Goal: Information Seeking & Learning: Learn about a topic

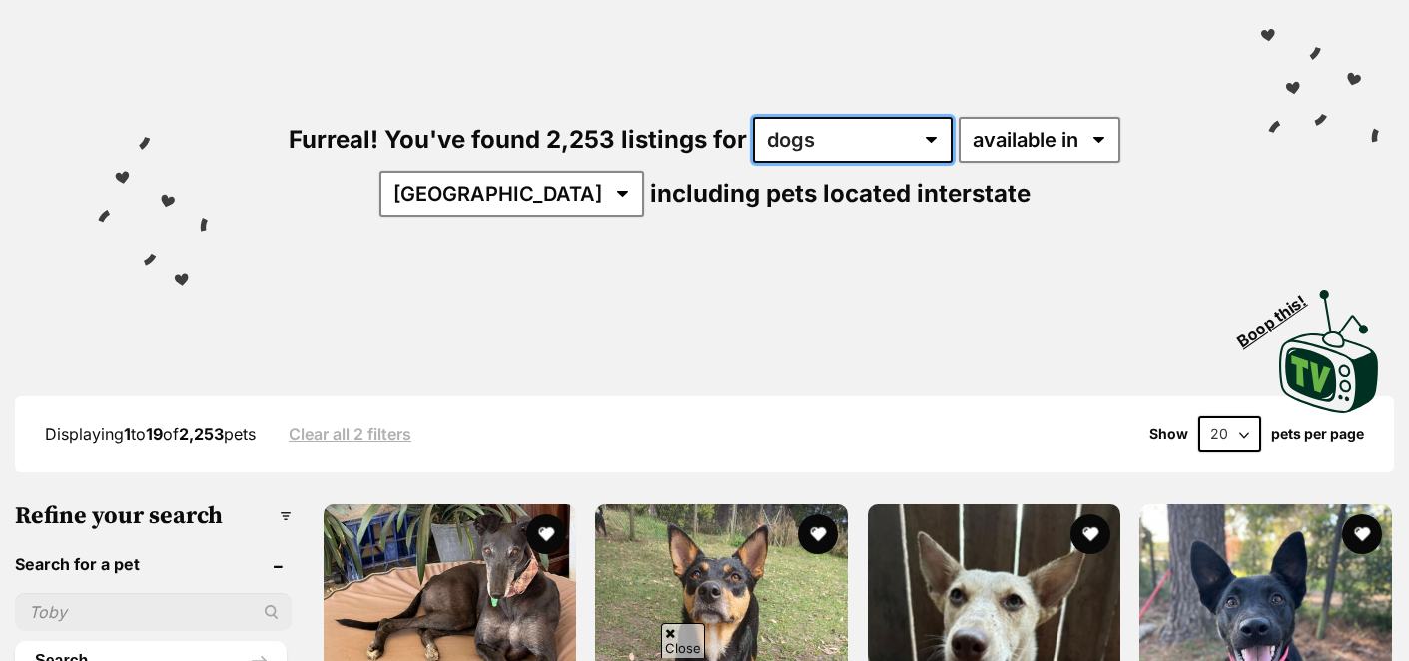
click at [928, 135] on select "any type of pet cats dogs other pets" at bounding box center [853, 140] width 200 height 46
select select "Cats"
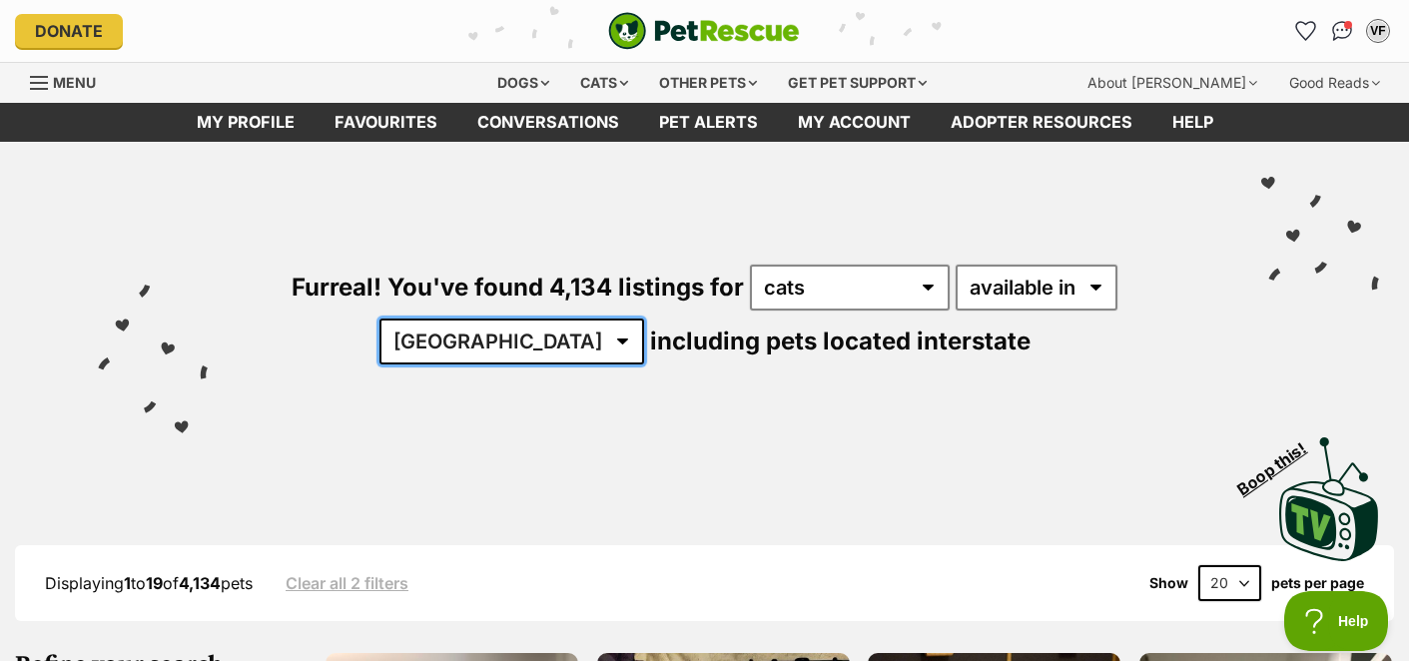
click at [563, 333] on select "Australia ACT NSW NT QLD SA TAS VIC WA" at bounding box center [511, 341] width 265 height 46
select select "VIC"
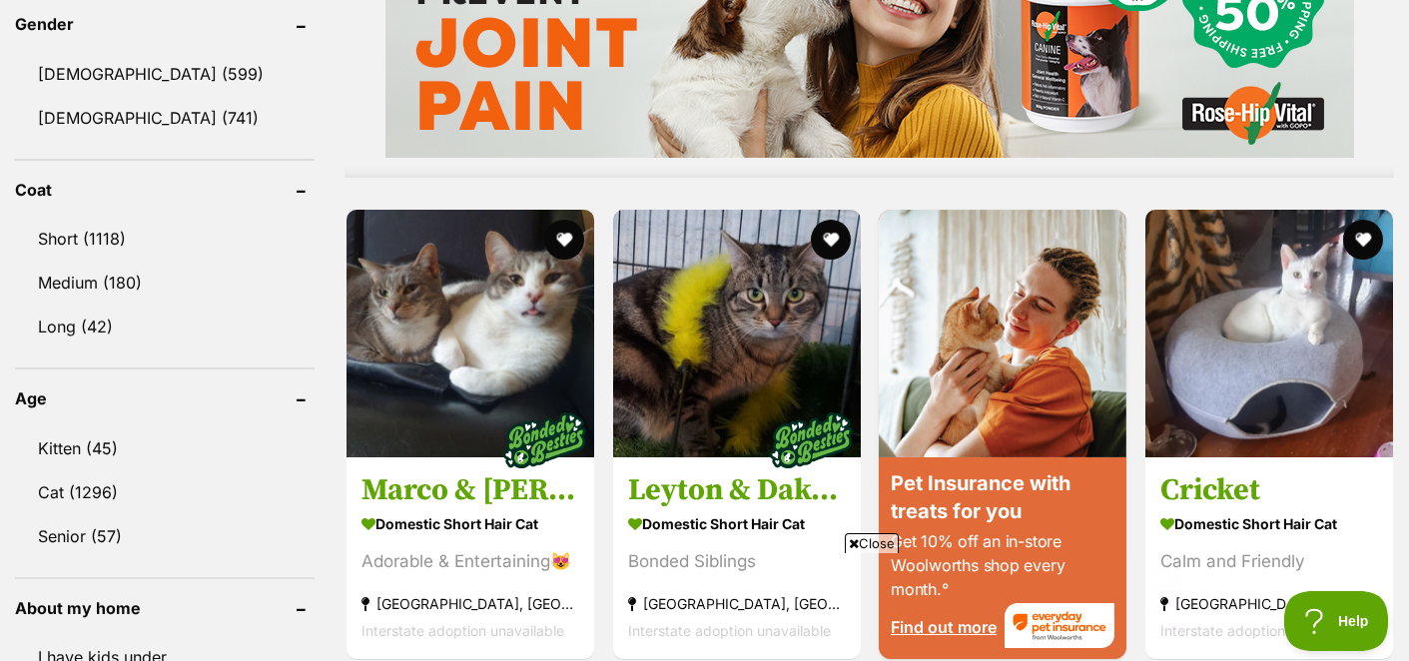
scroll to position [1728, 0]
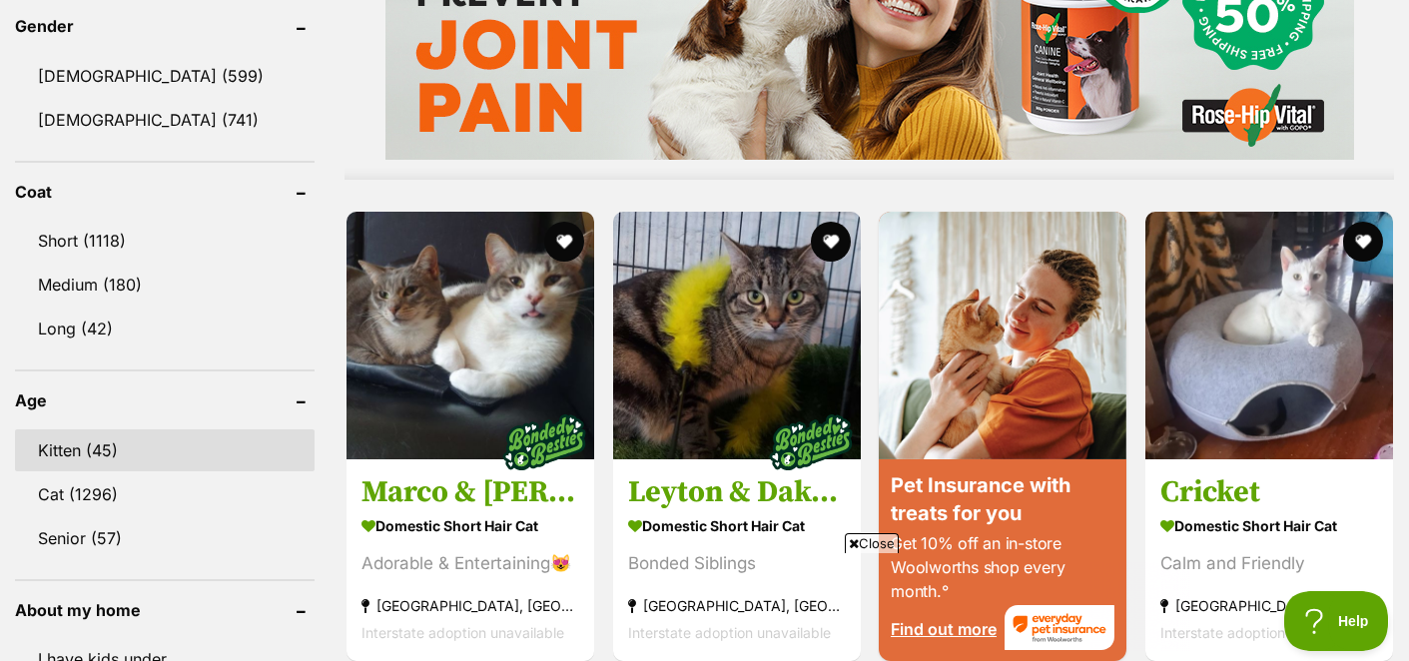
click at [109, 450] on link "Kitten (45)" at bounding box center [164, 450] width 299 height 42
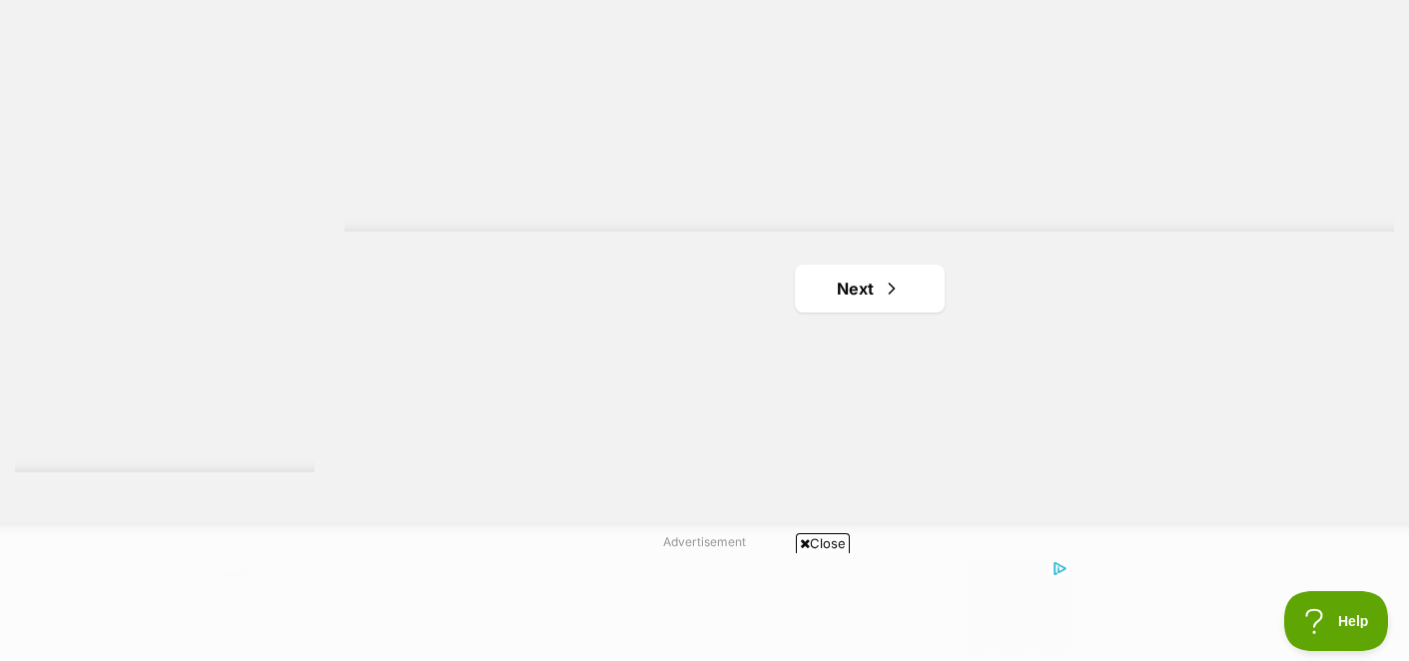
scroll to position [3628, 0]
click at [847, 298] on link "Next" at bounding box center [870, 295] width 150 height 48
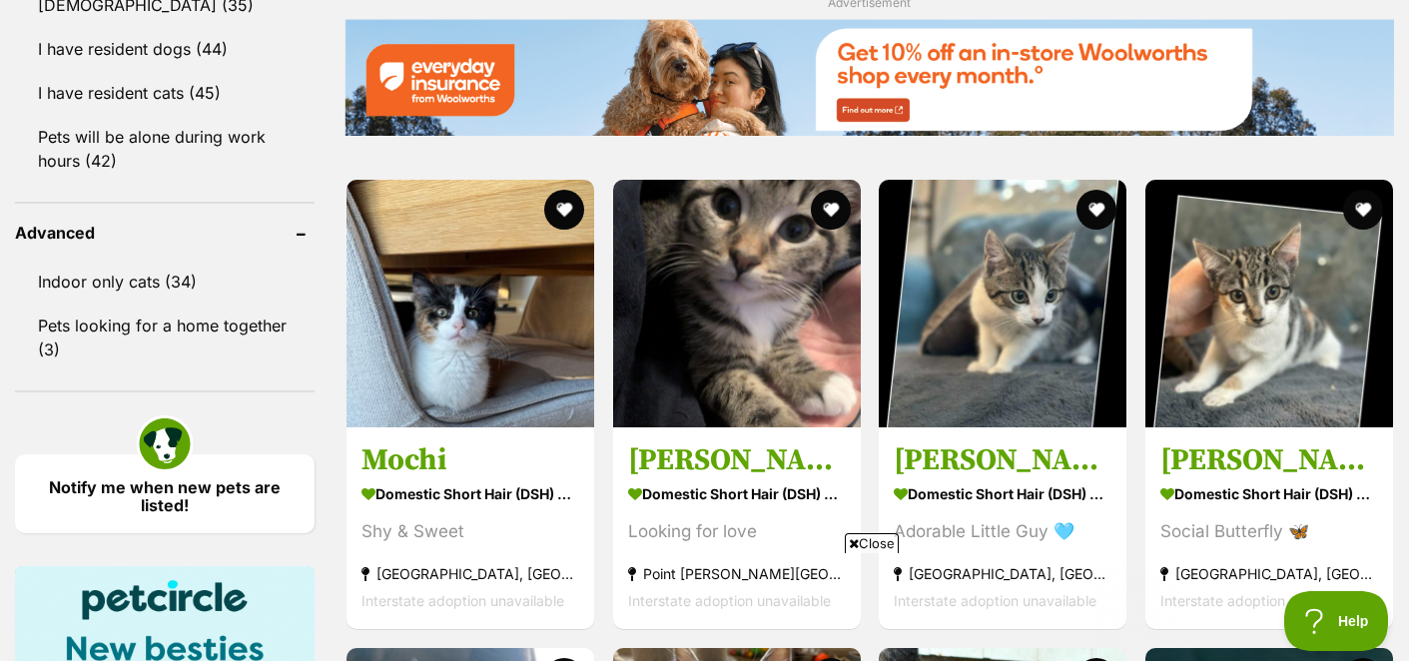
scroll to position [2484, 0]
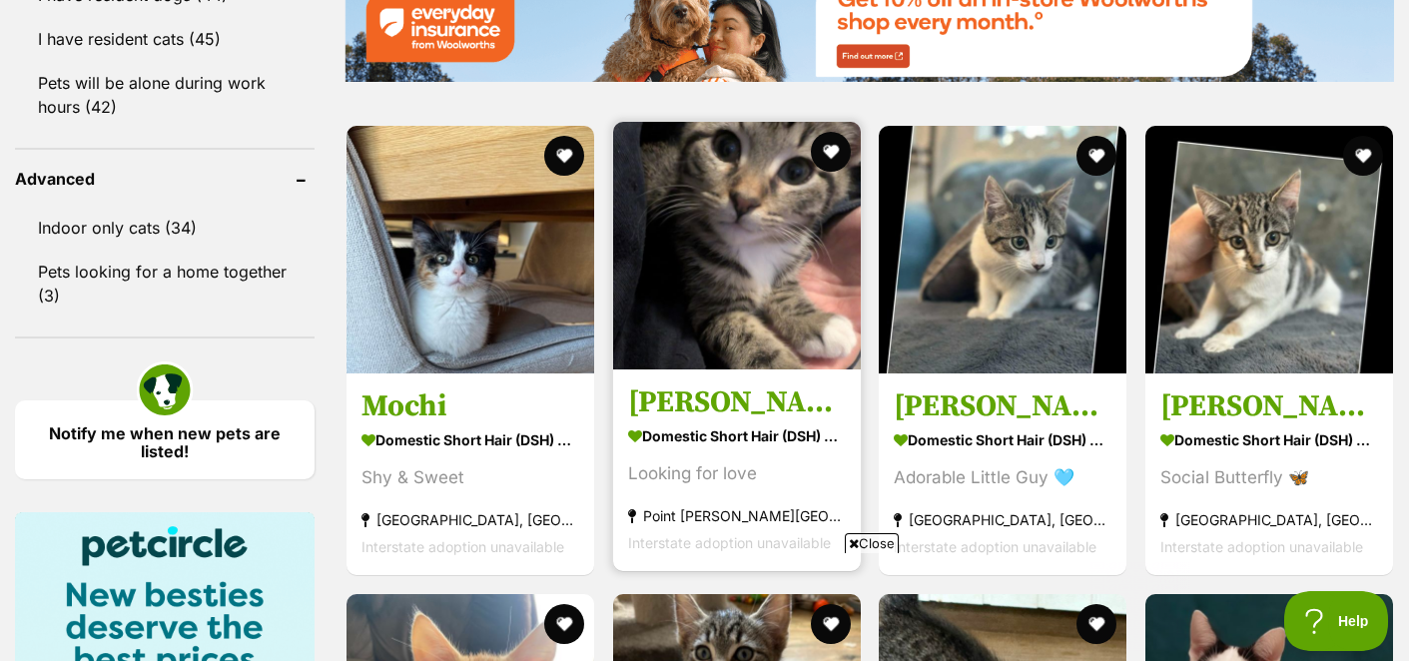
click at [705, 213] on img at bounding box center [737, 246] width 248 height 248
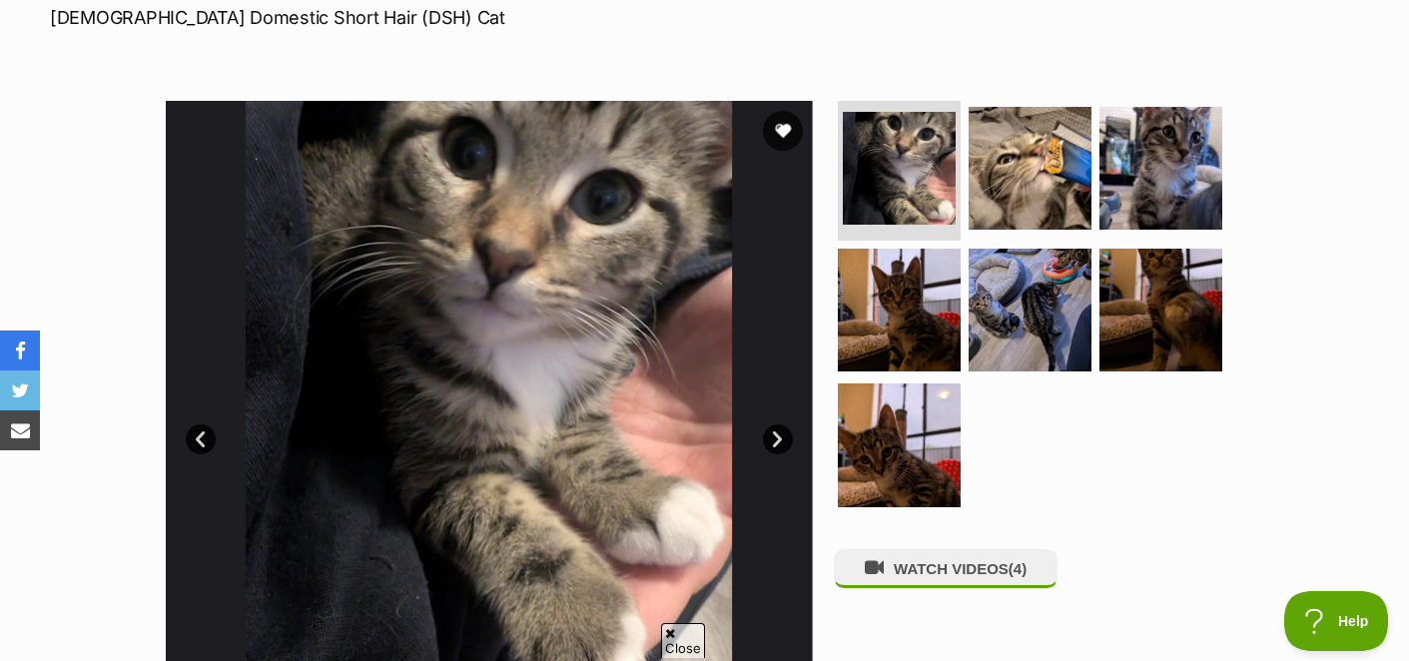
scroll to position [312, 0]
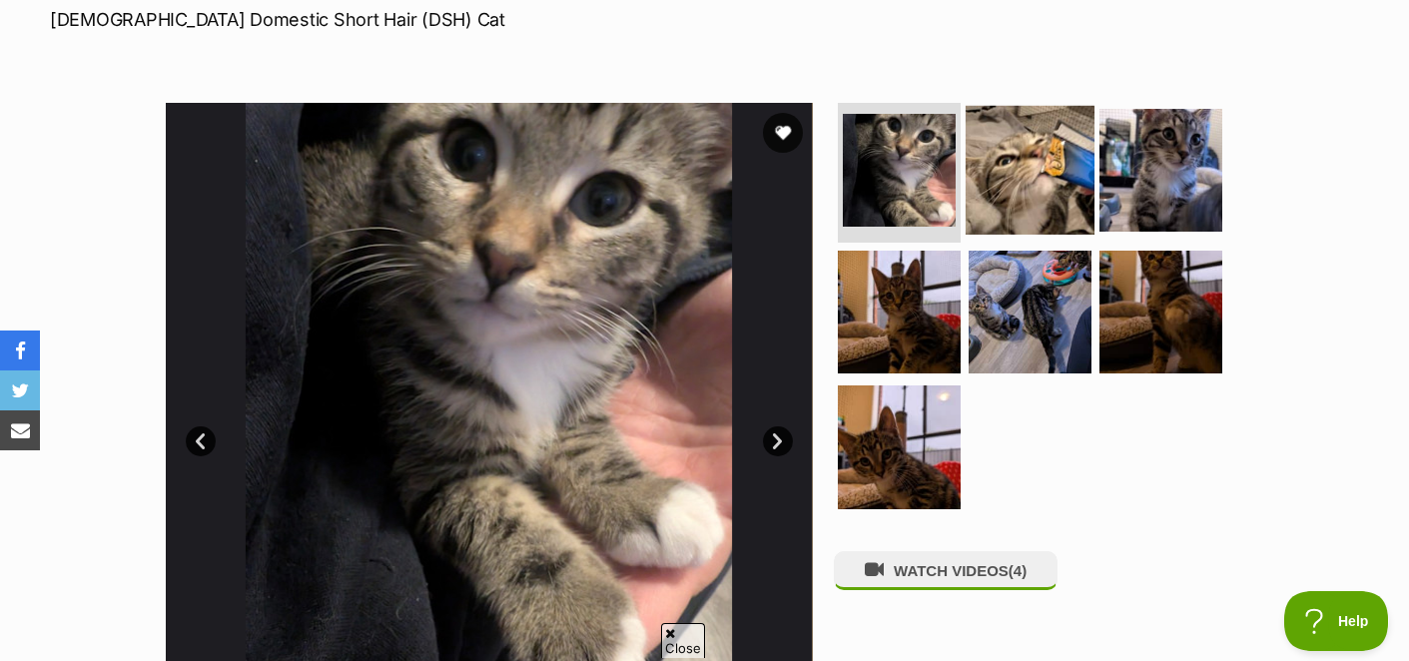
click at [998, 162] on img at bounding box center [1029, 170] width 129 height 129
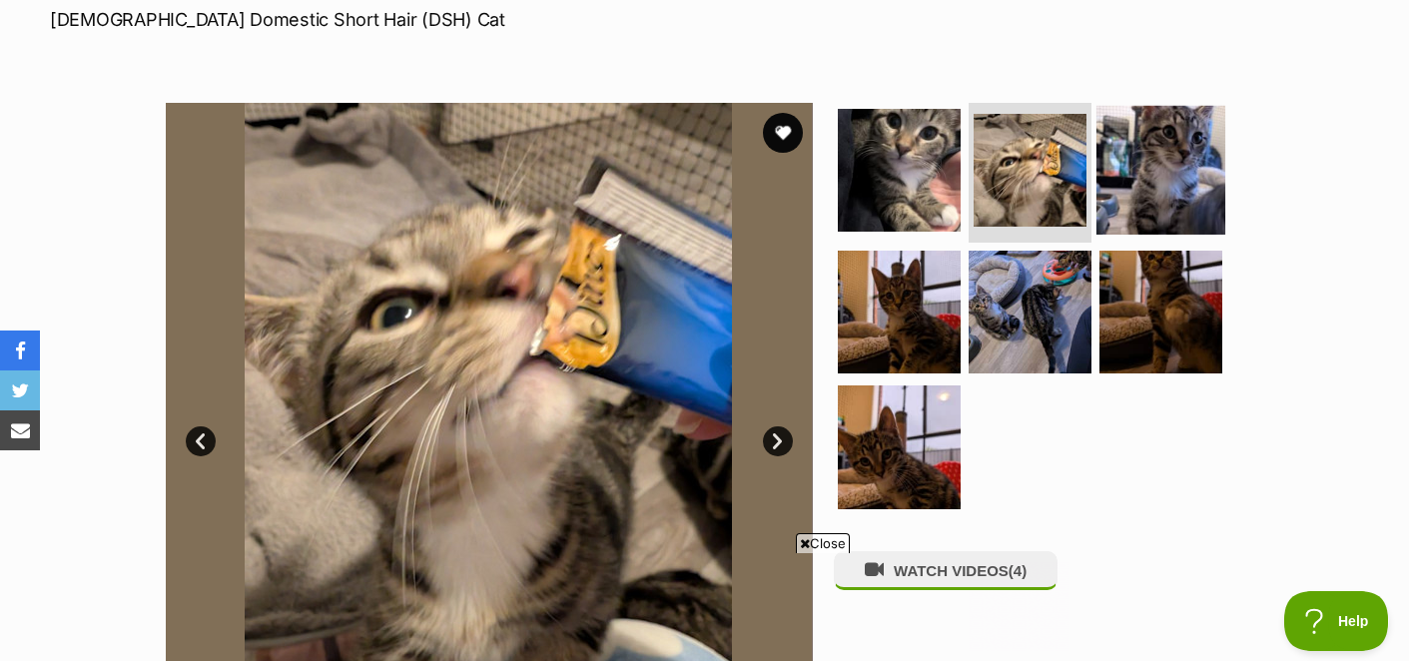
scroll to position [0, 0]
click at [1191, 188] on img at bounding box center [1160, 170] width 129 height 129
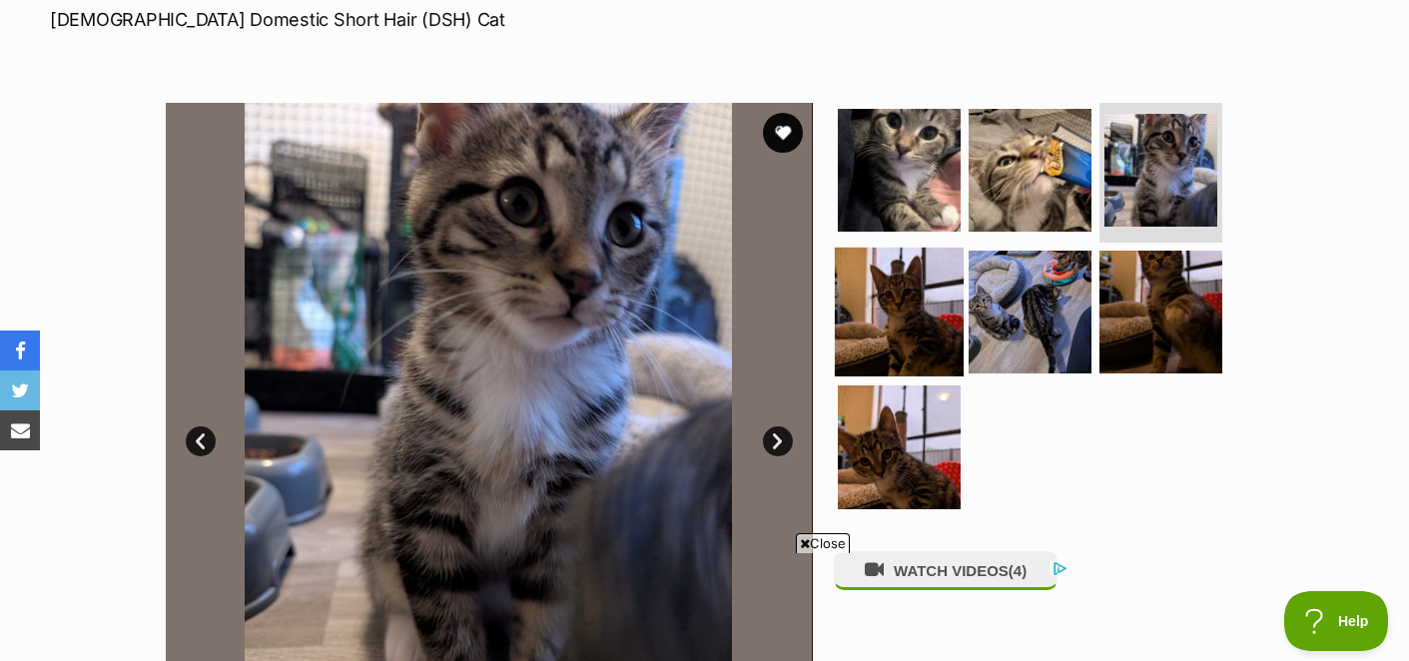
click at [869, 305] on img at bounding box center [899, 311] width 129 height 129
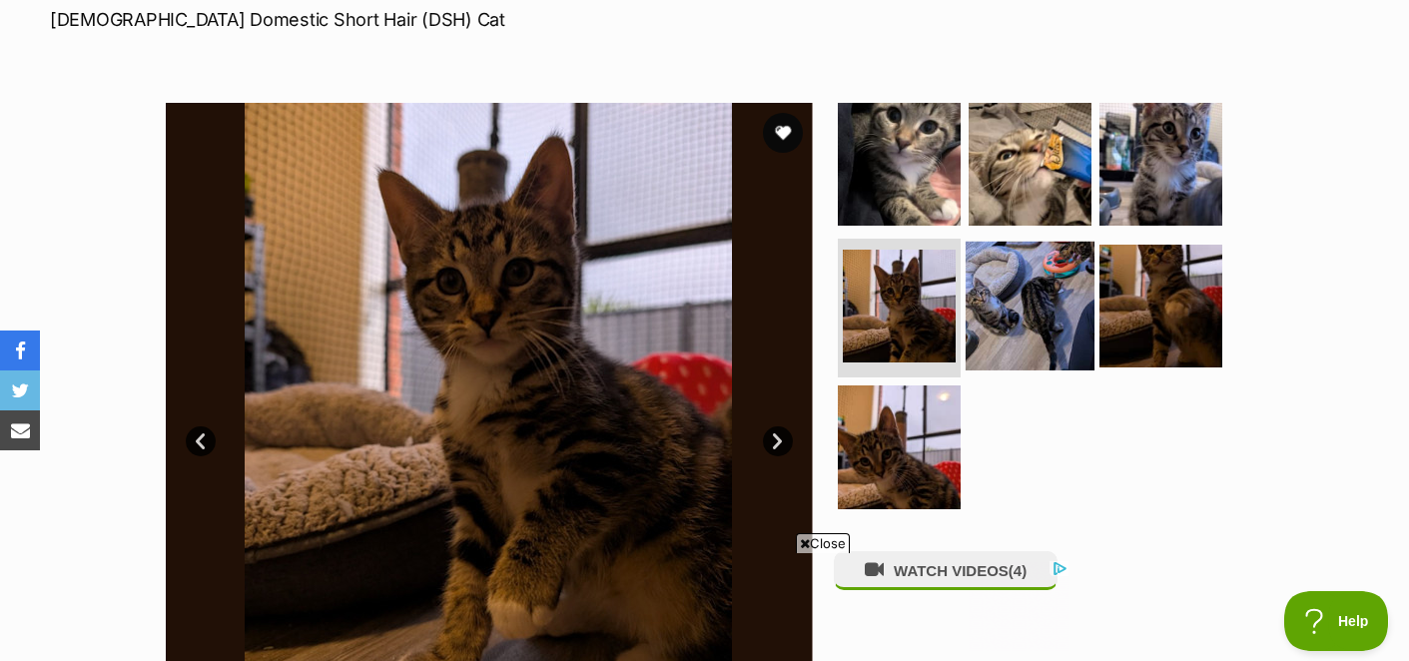
click at [1010, 286] on img at bounding box center [1029, 305] width 129 height 129
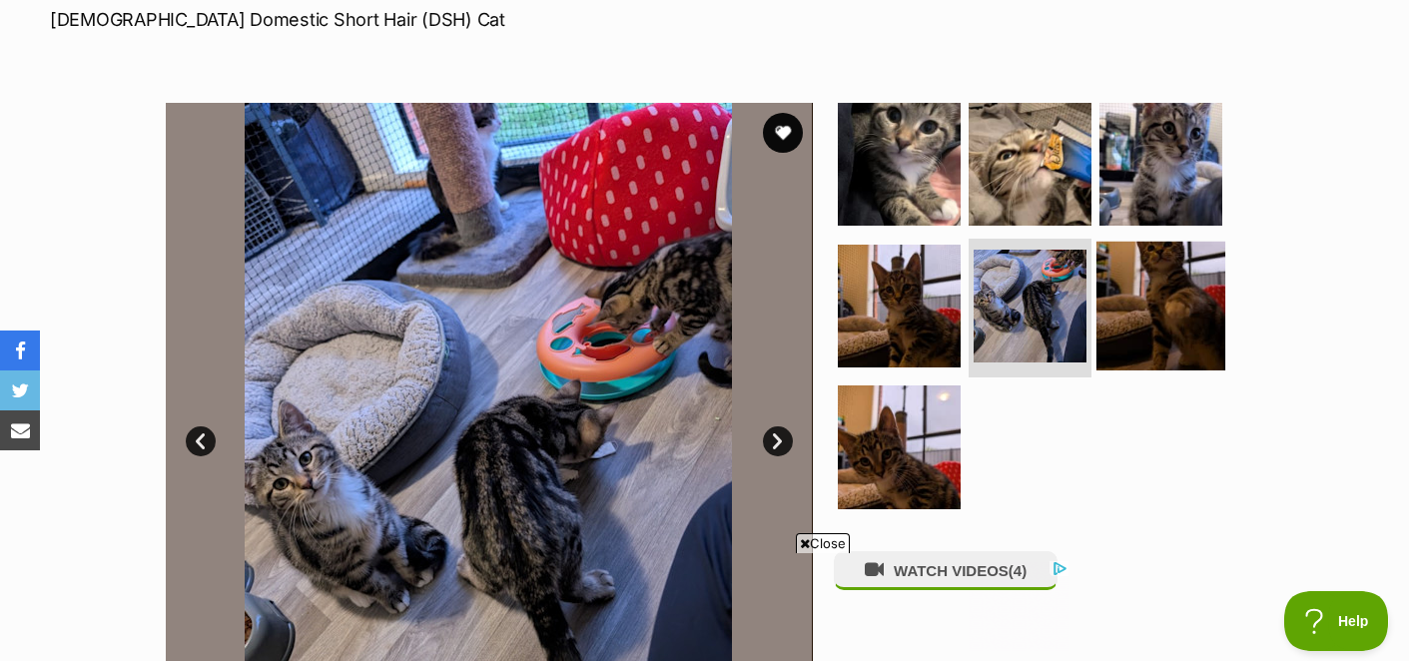
click at [1160, 278] on img at bounding box center [1160, 305] width 129 height 129
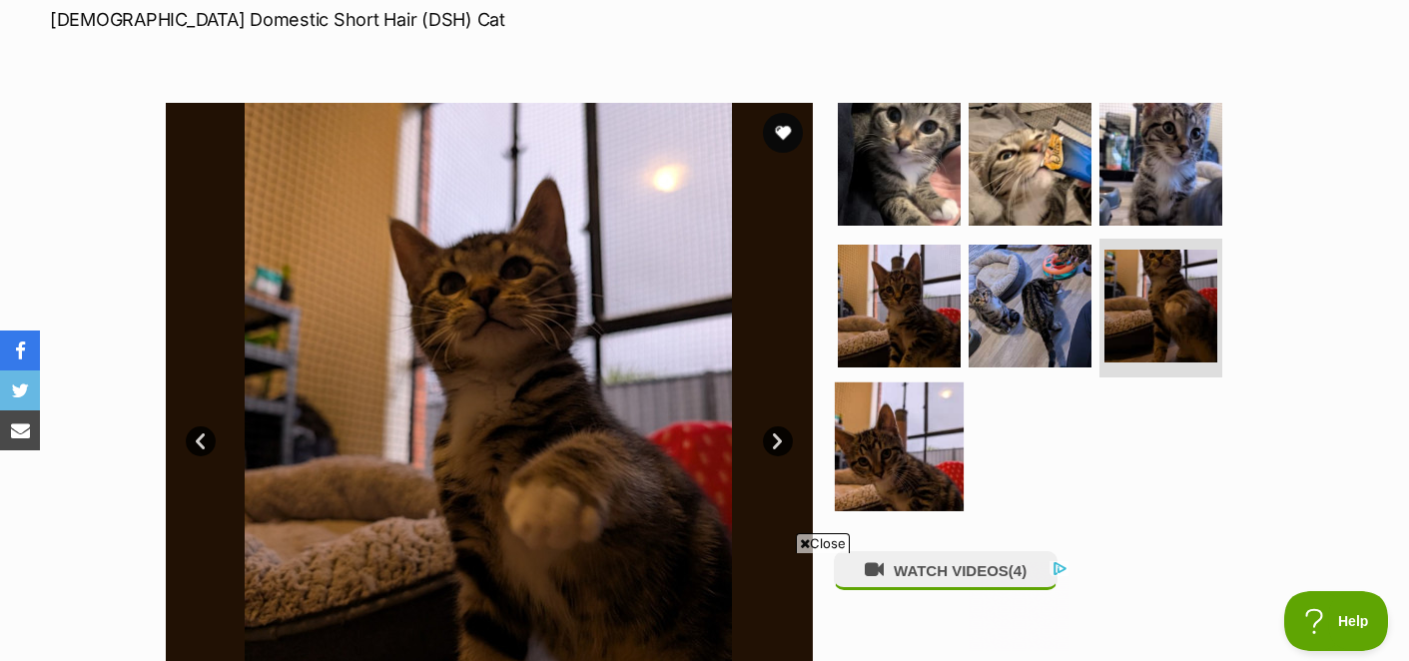
click at [885, 436] on img at bounding box center [899, 446] width 129 height 129
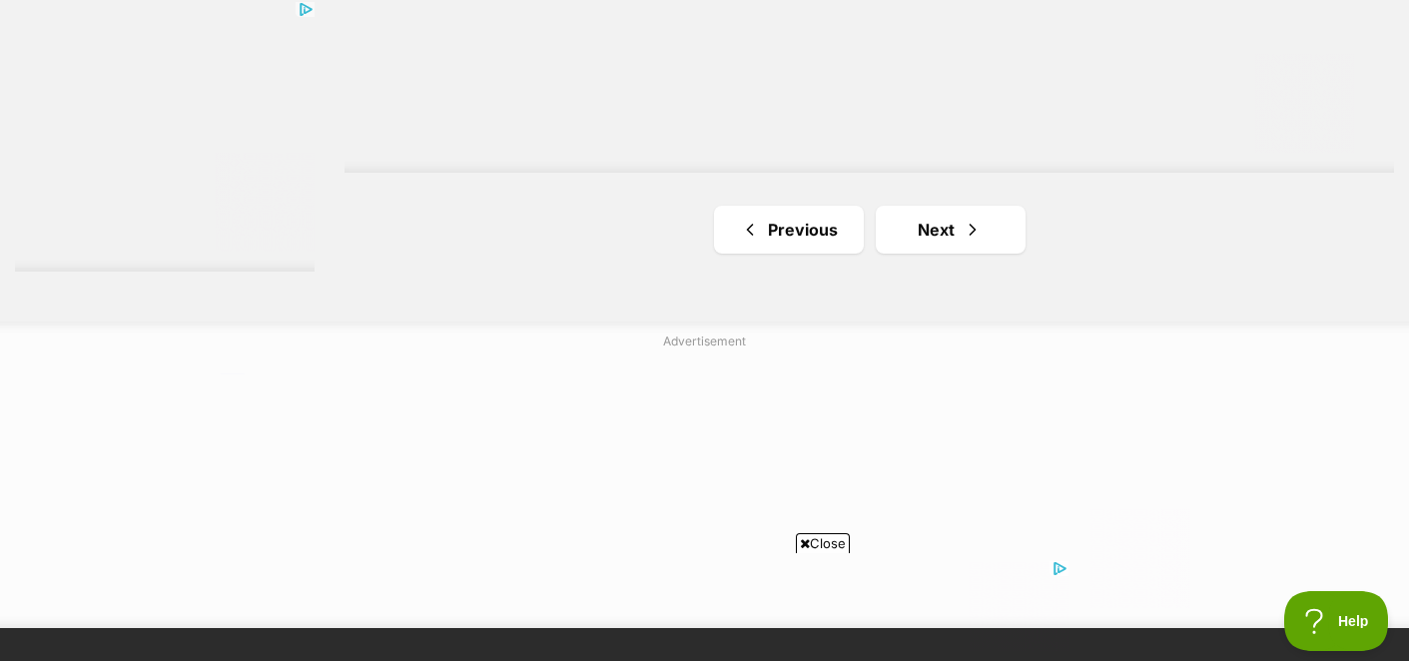
scroll to position [3691, 0]
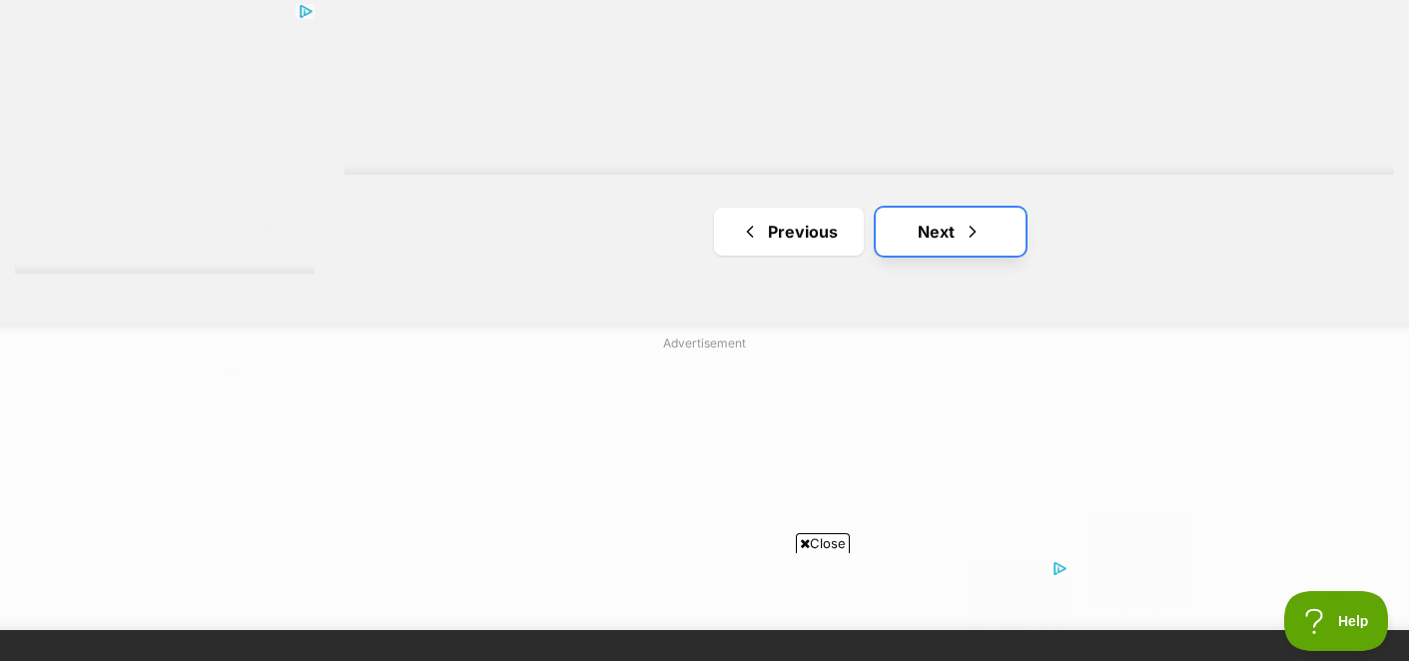
click at [937, 246] on link "Next" at bounding box center [951, 232] width 150 height 48
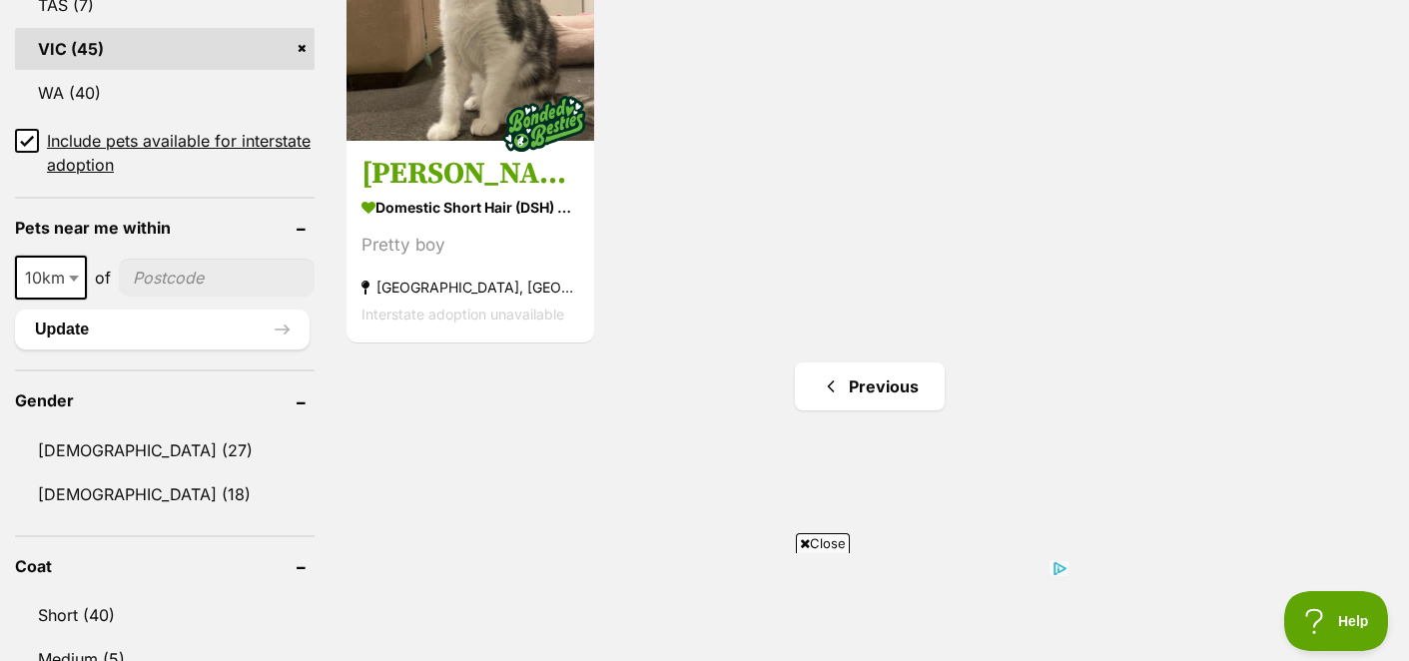
scroll to position [1353, 0]
click at [890, 394] on link "Previous" at bounding box center [870, 387] width 150 height 48
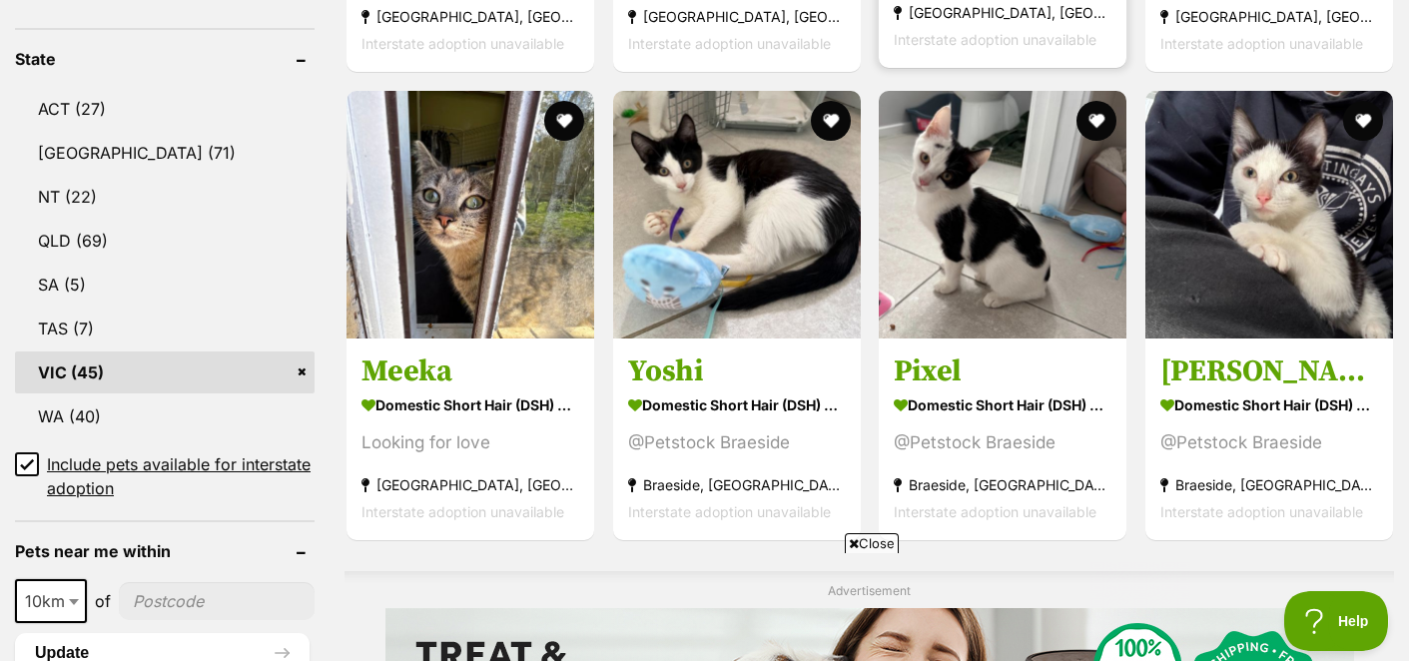
scroll to position [1033, 0]
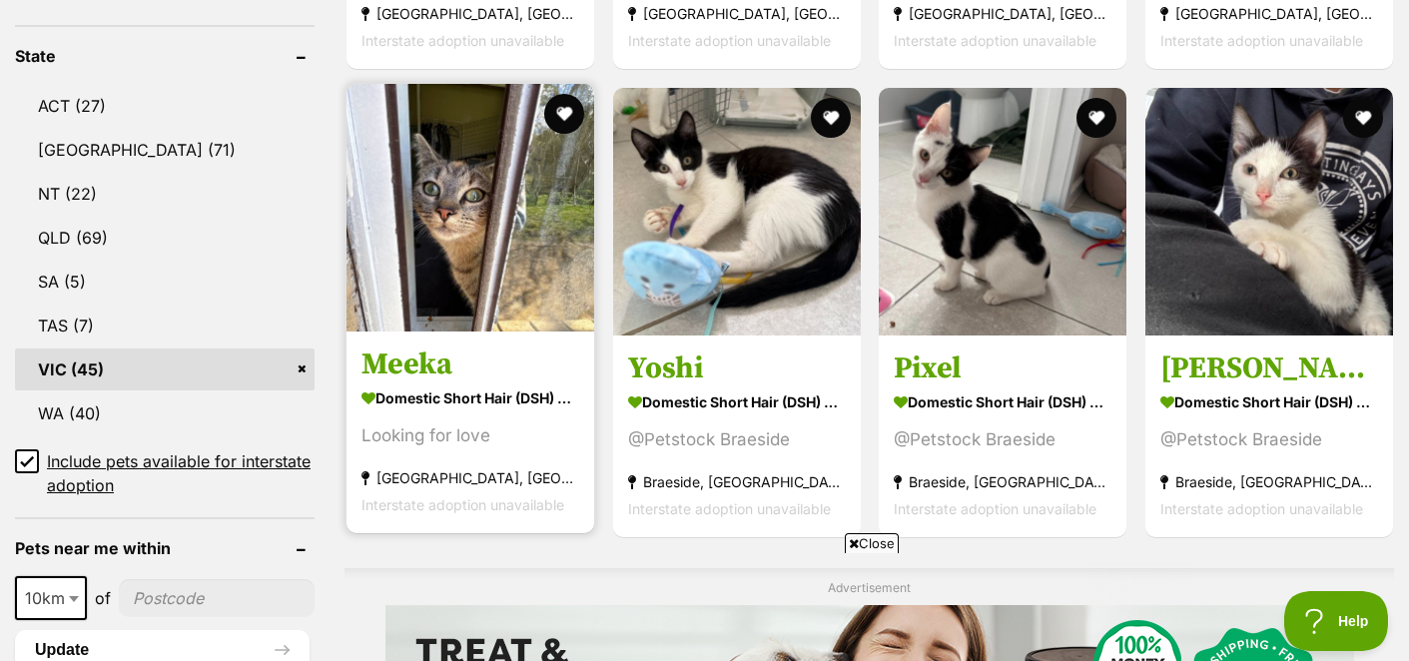
click at [449, 225] on img at bounding box center [470, 208] width 248 height 248
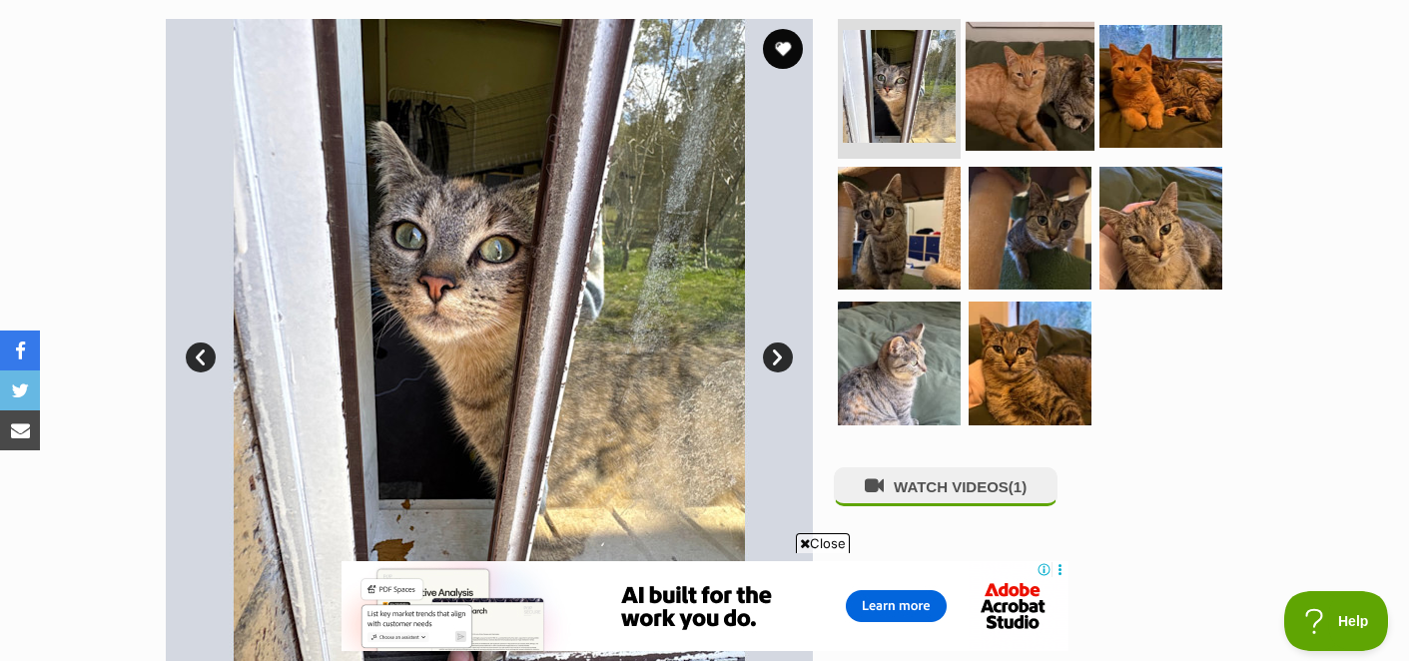
click at [987, 84] on img at bounding box center [1029, 86] width 129 height 129
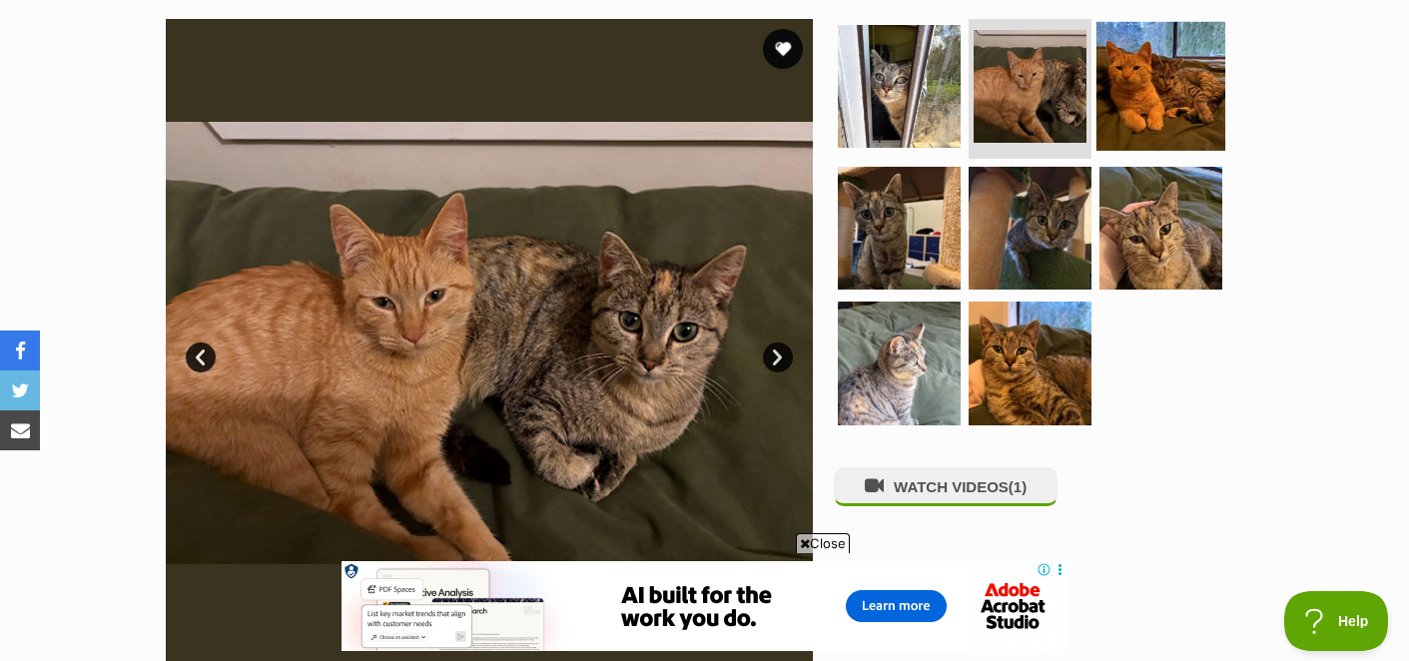
click at [1134, 79] on img at bounding box center [1160, 86] width 129 height 129
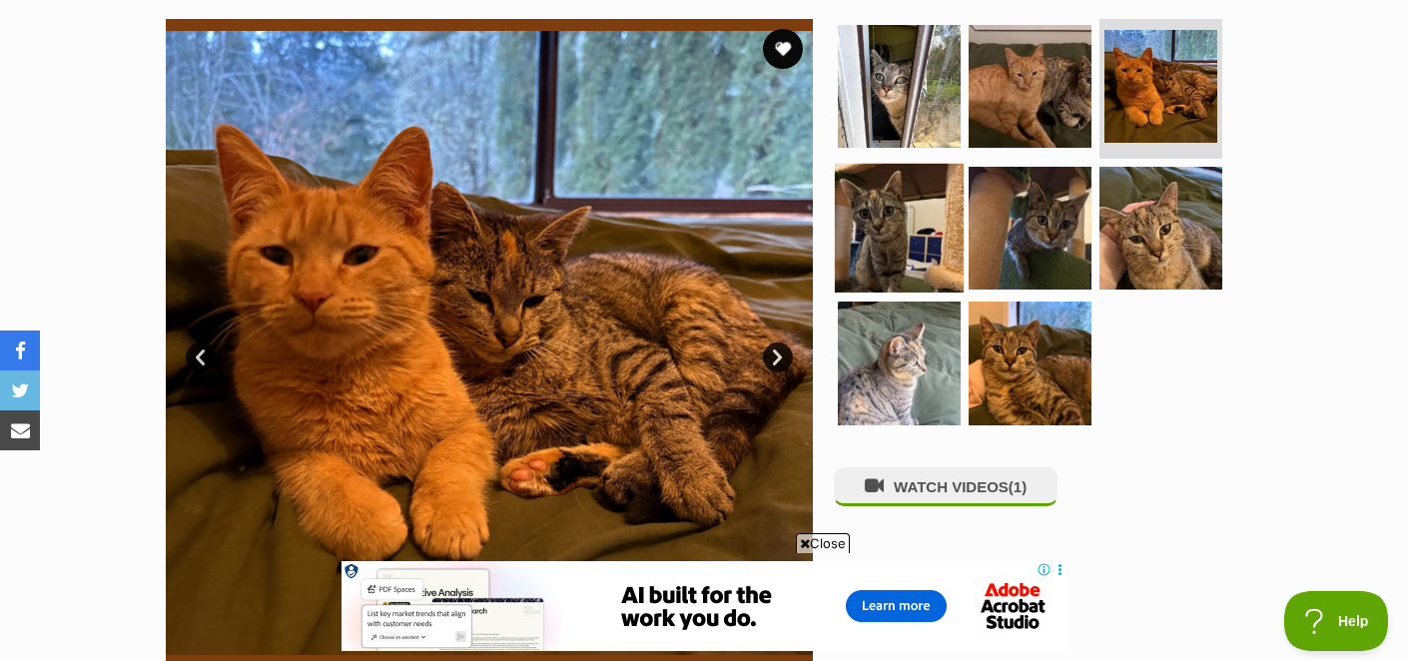
click at [854, 241] on img at bounding box center [899, 227] width 129 height 129
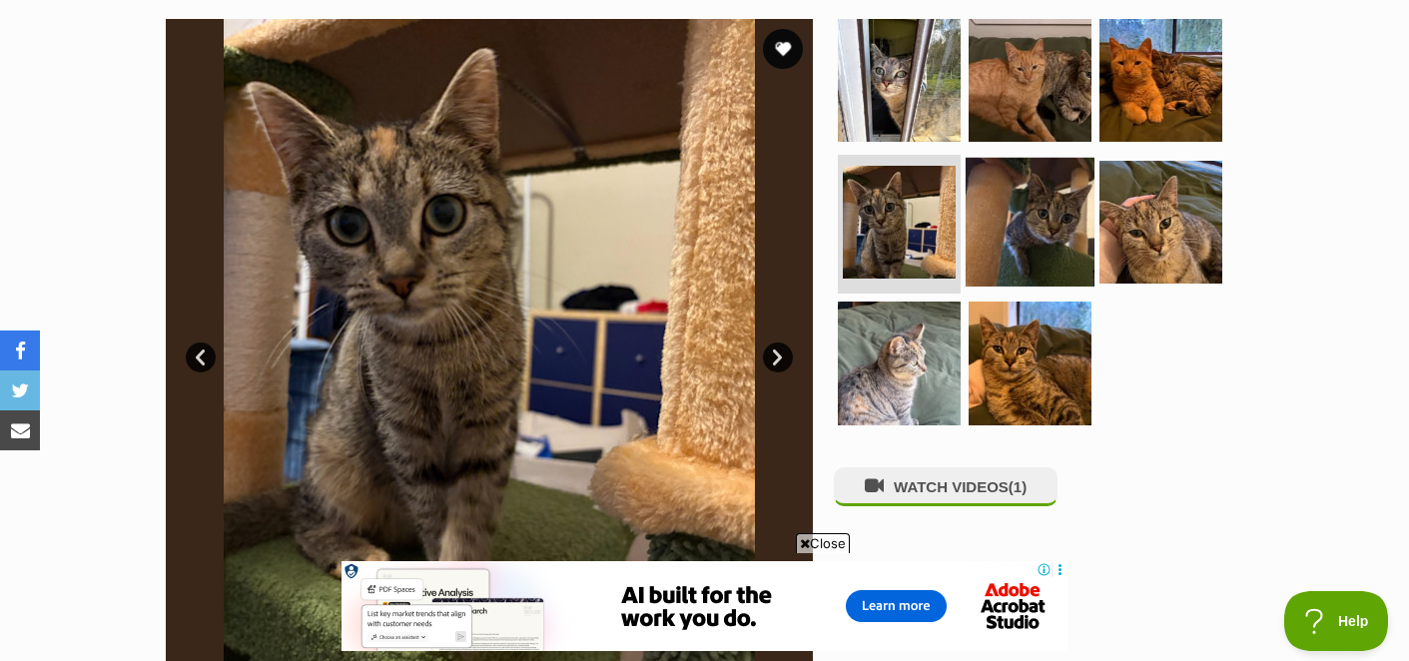
click at [1007, 215] on img at bounding box center [1029, 221] width 129 height 129
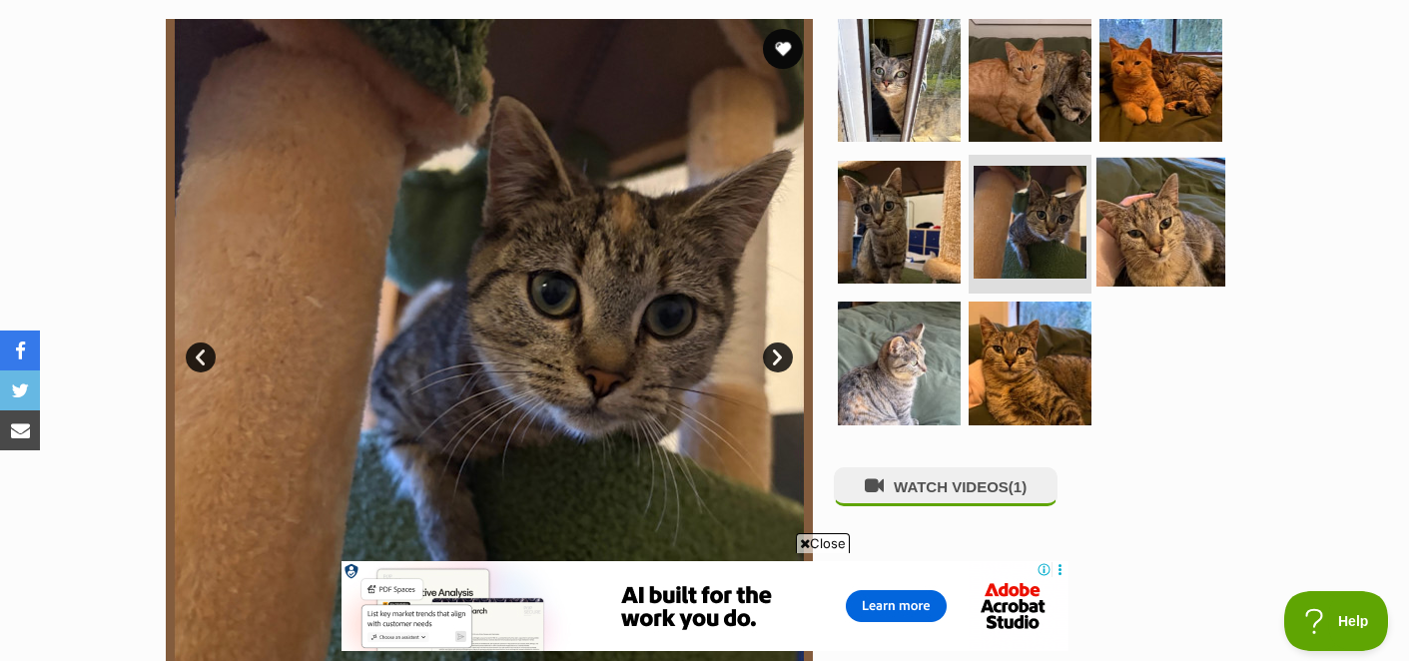
click at [1141, 207] on img at bounding box center [1160, 221] width 129 height 129
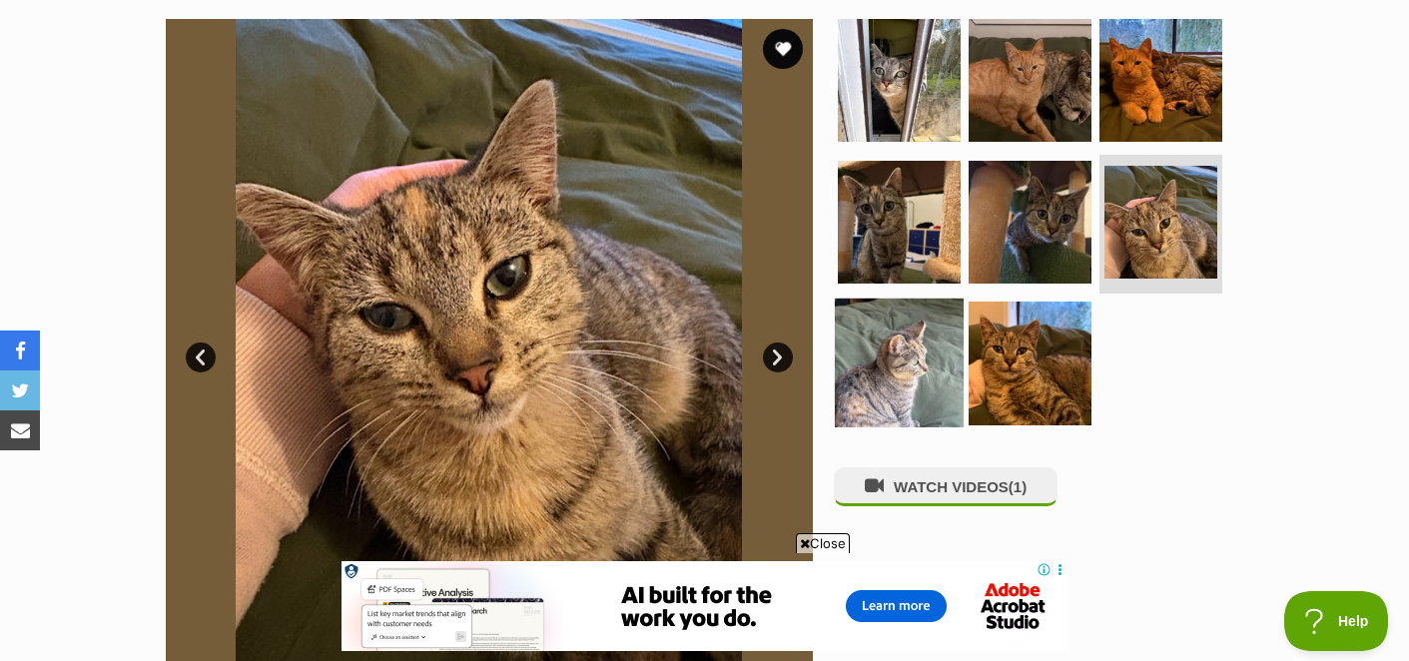
click at [902, 366] on img at bounding box center [899, 362] width 129 height 129
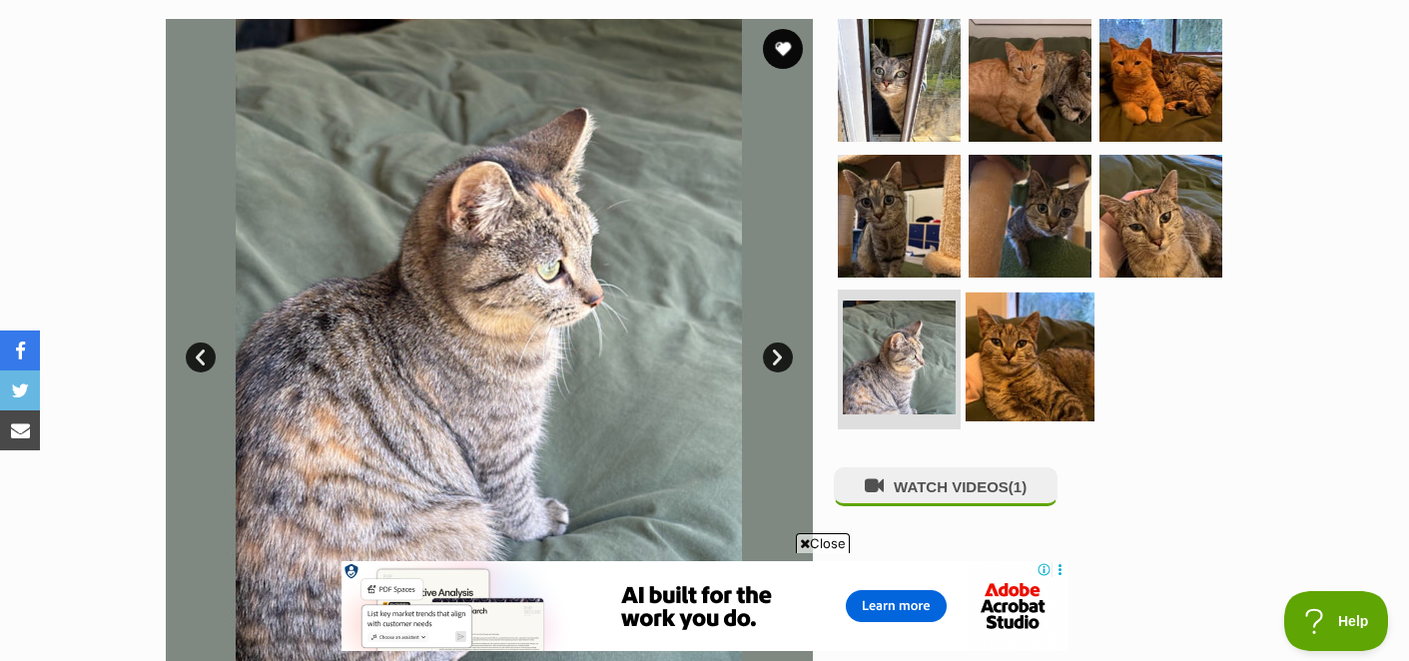
click at [1048, 354] on img at bounding box center [1029, 357] width 129 height 129
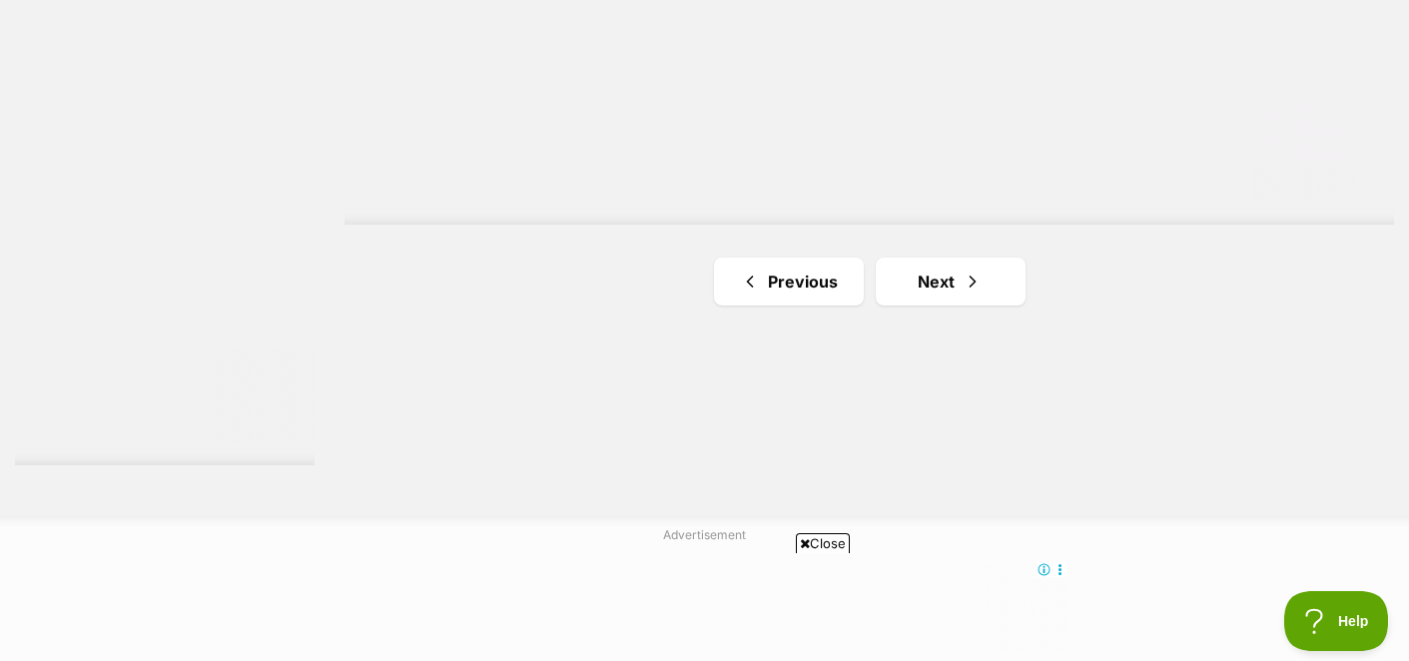
scroll to position [3626, 0]
click at [801, 547] on icon at bounding box center [805, 543] width 10 height 13
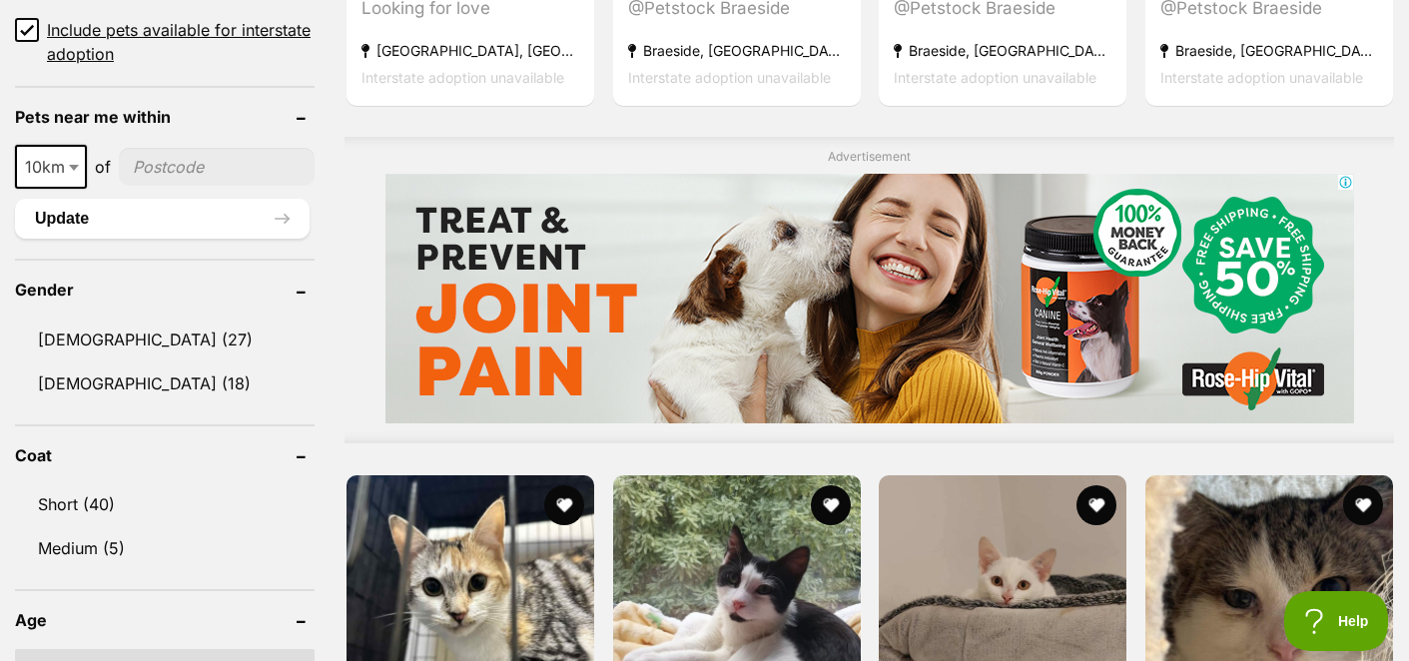
scroll to position [0, 0]
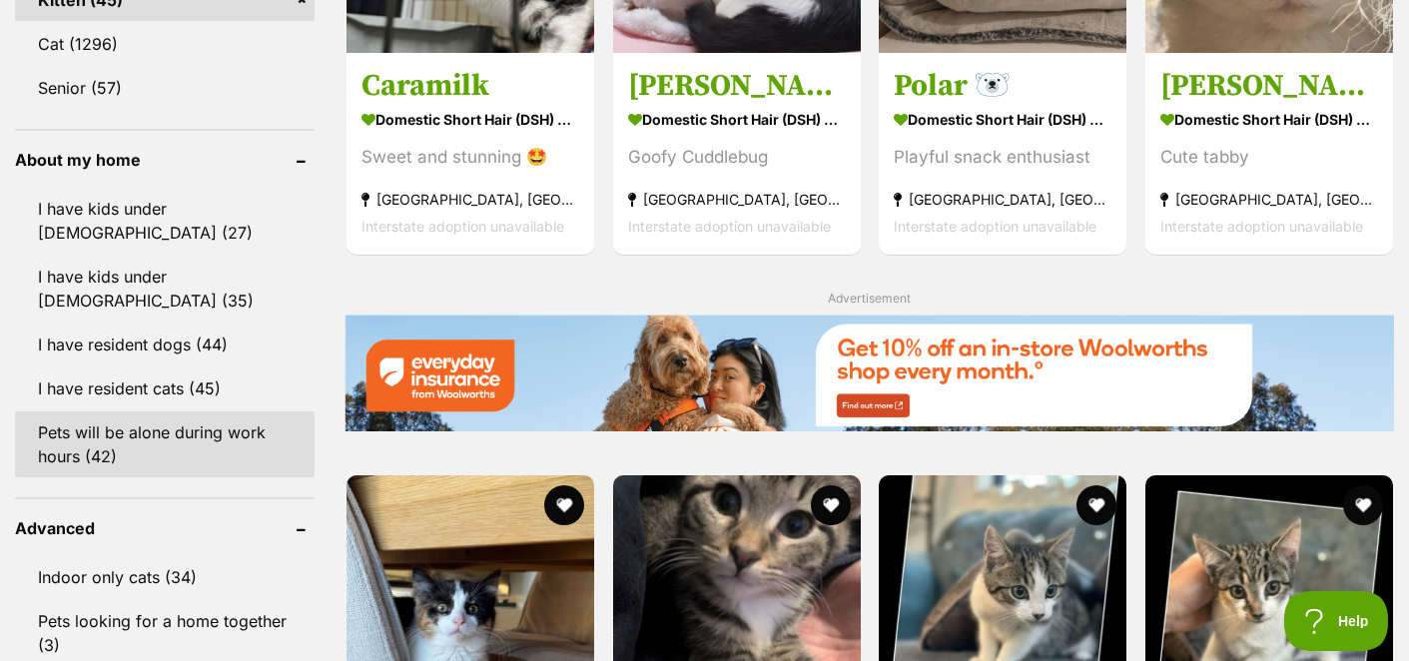
click at [164, 411] on link "Pets will be alone during work hours (42)" at bounding box center [164, 444] width 299 height 66
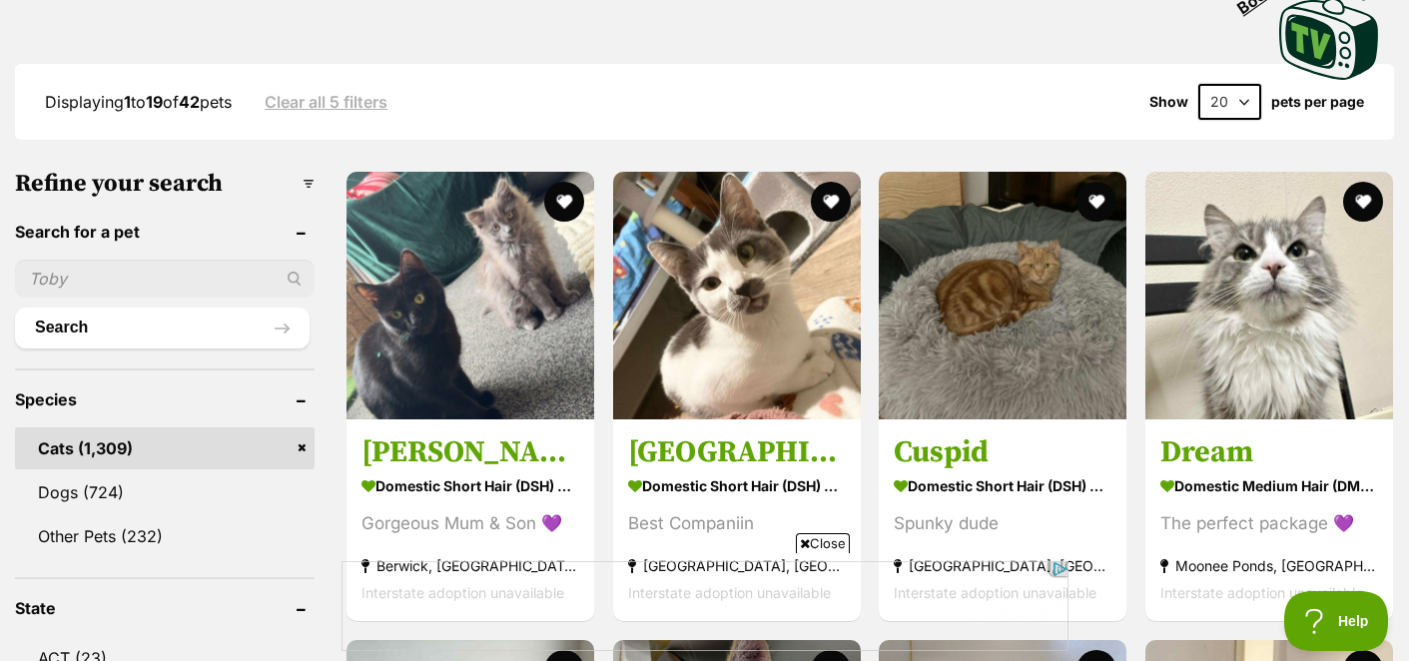
scroll to position [604, 0]
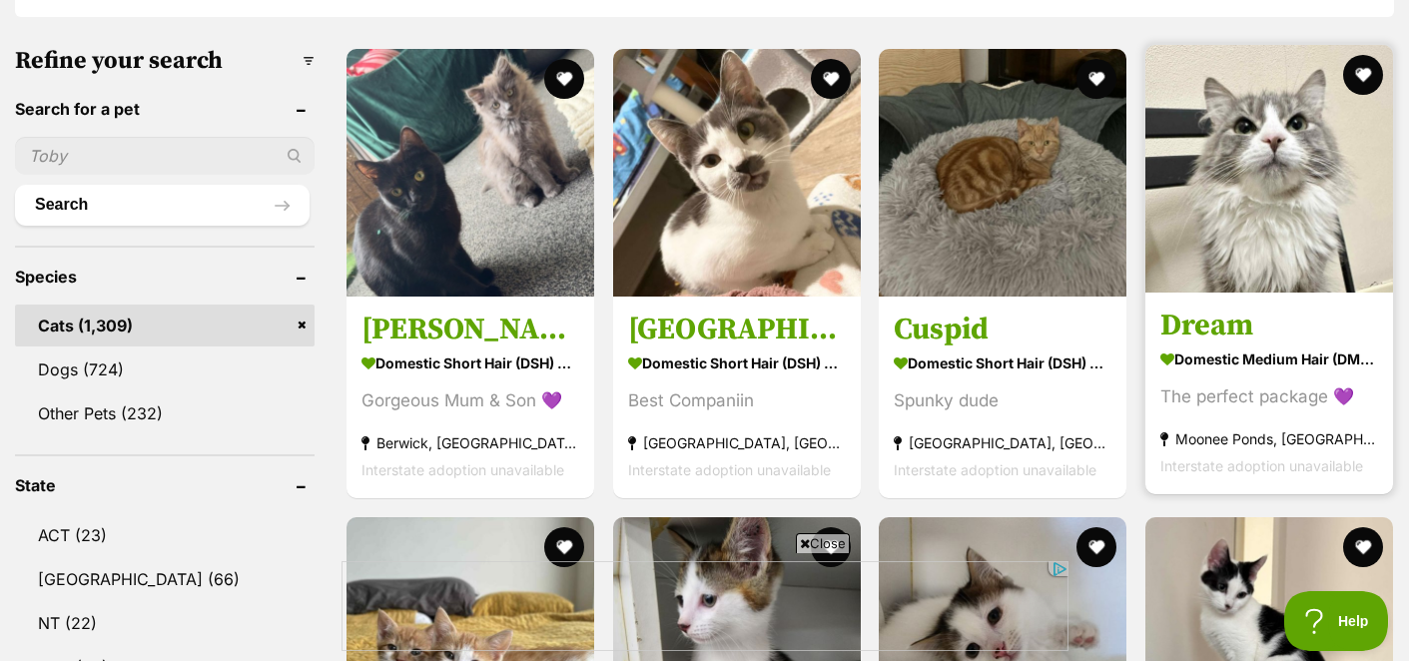
click at [1263, 193] on img at bounding box center [1269, 169] width 248 height 248
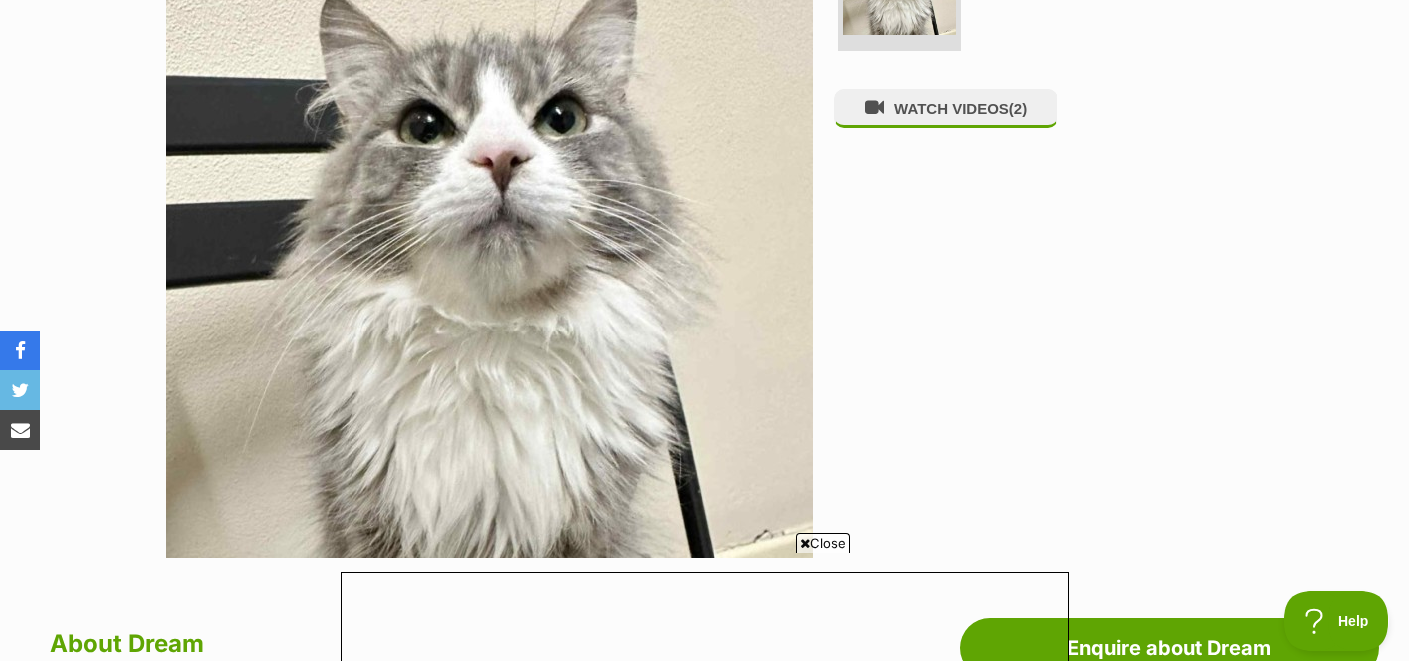
scroll to position [498, 0]
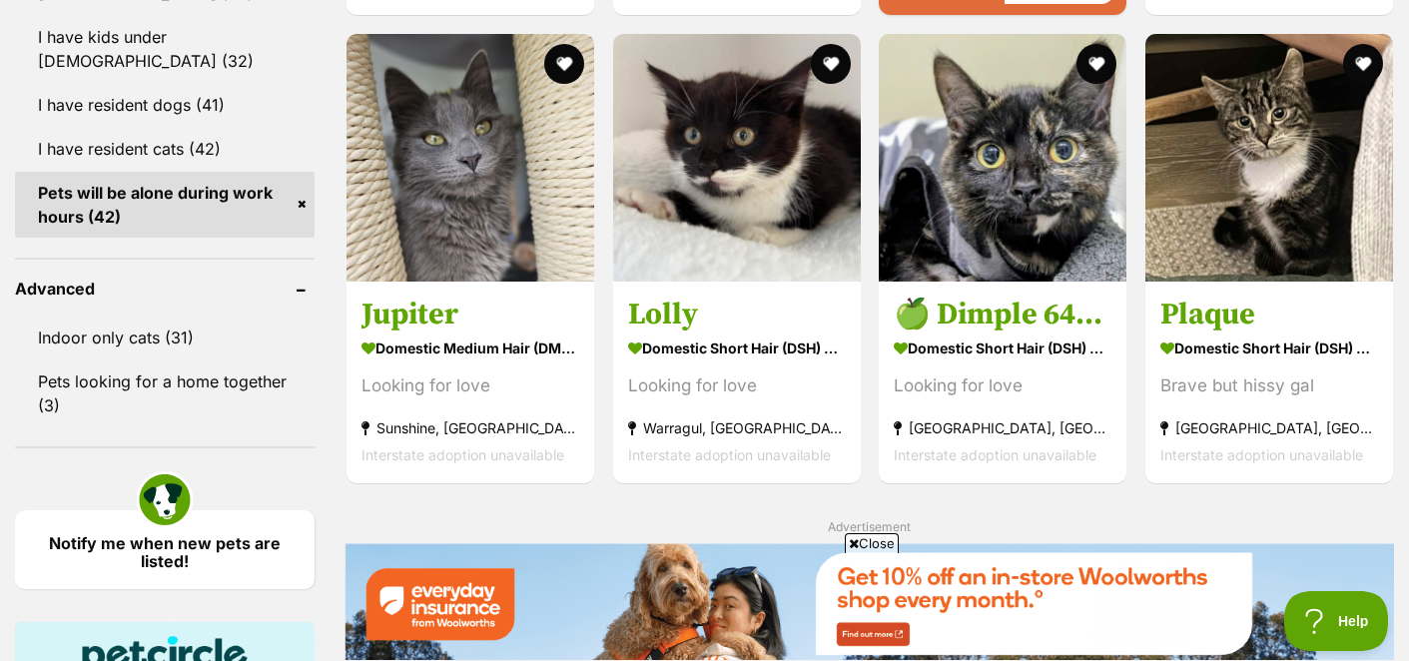
scroll to position [2372, 0]
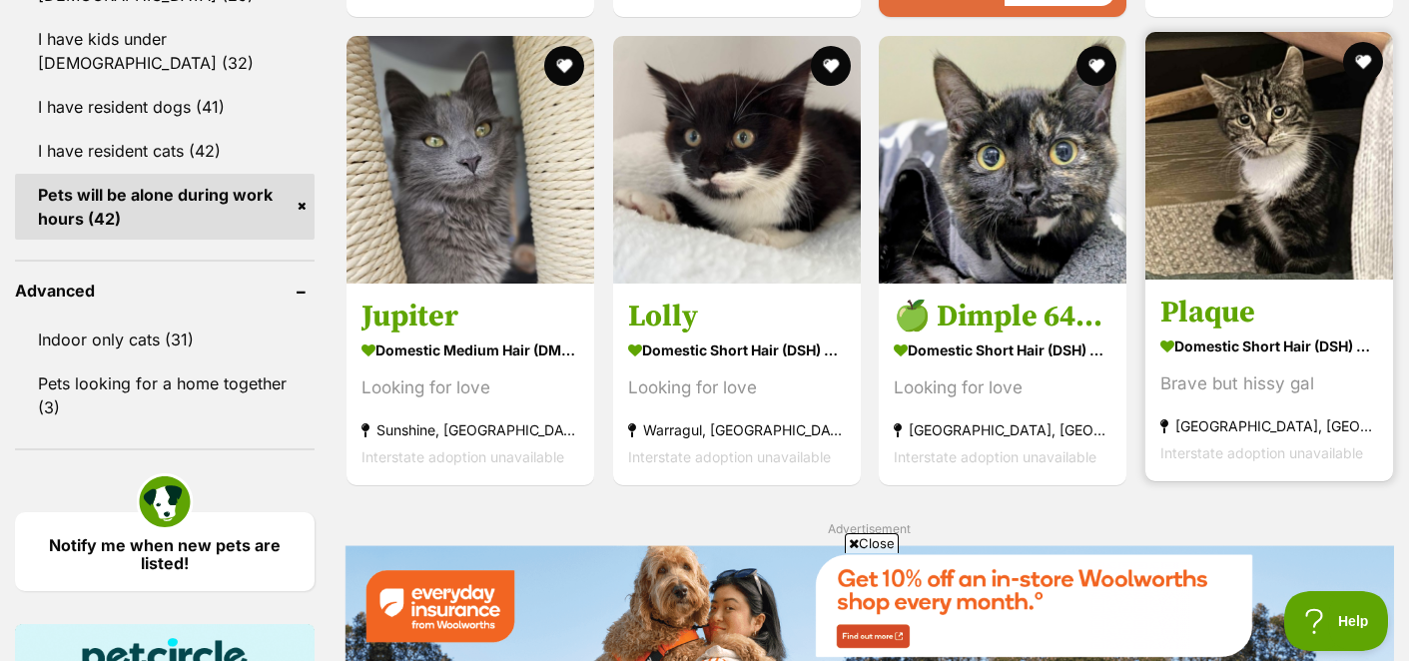
click at [1258, 124] on img at bounding box center [1269, 156] width 248 height 248
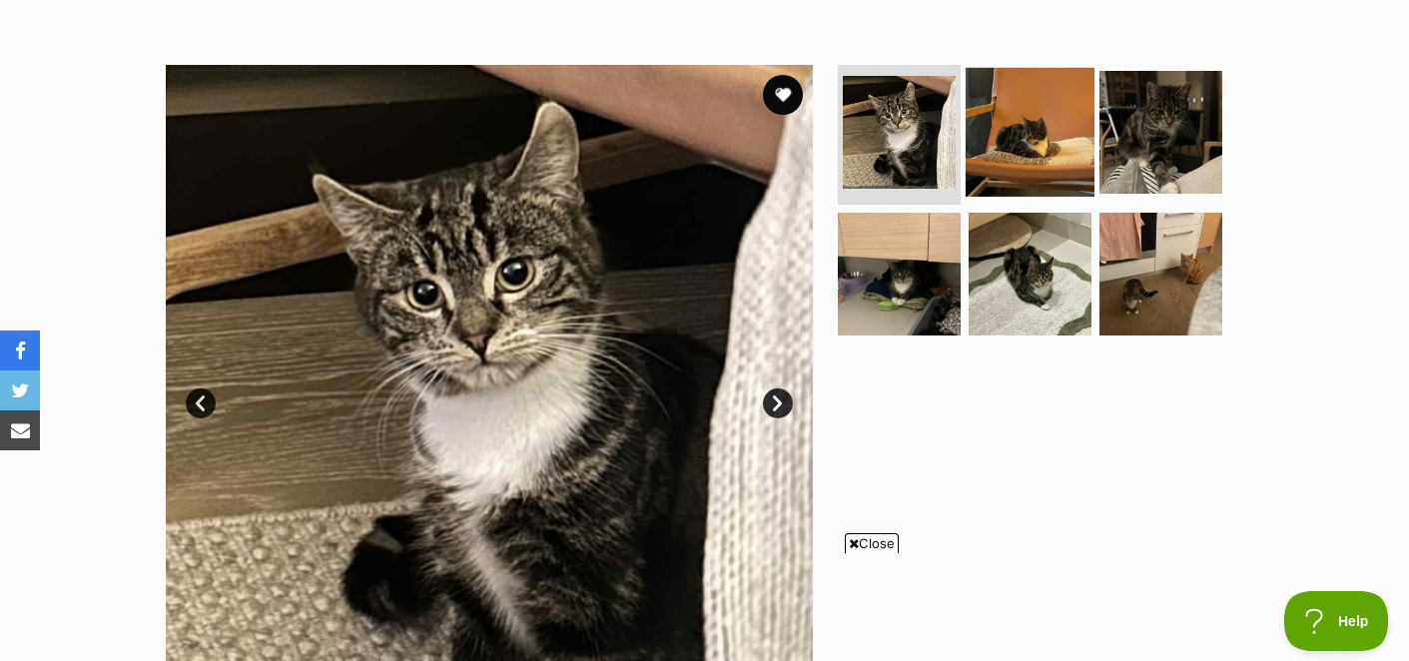
click at [1014, 155] on img at bounding box center [1029, 132] width 129 height 129
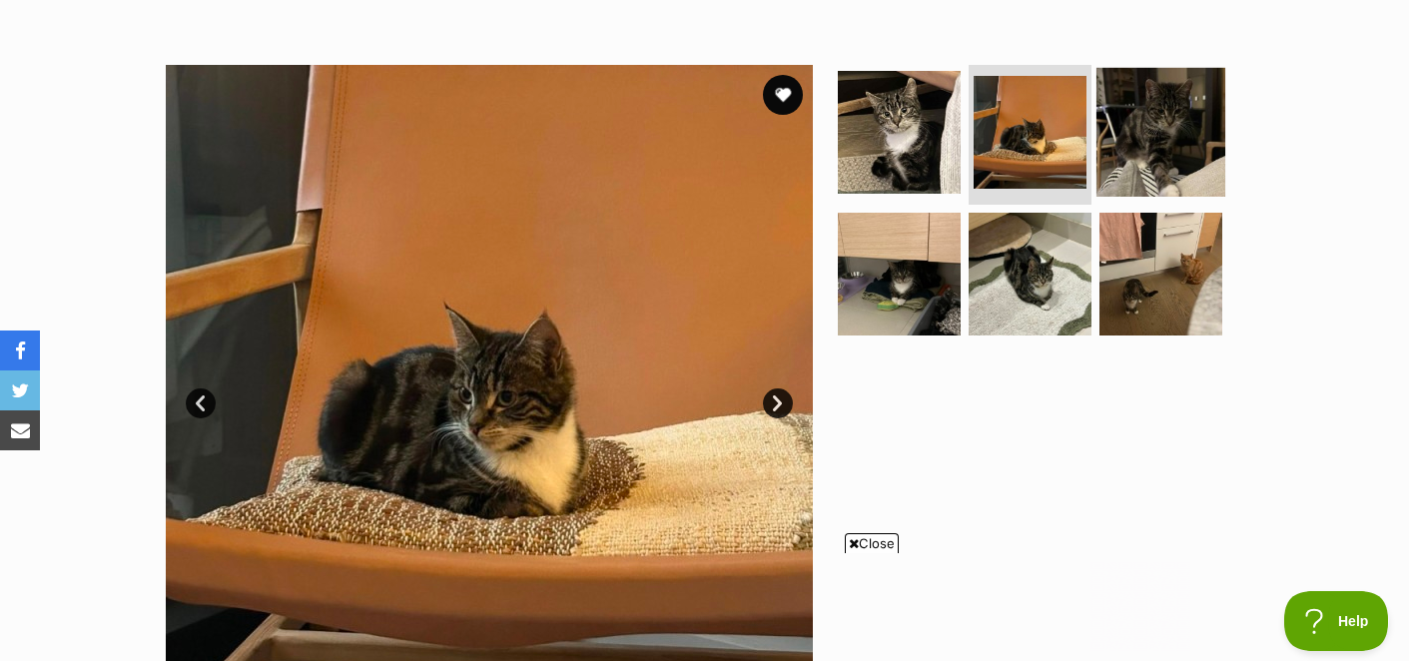
click at [1148, 120] on img at bounding box center [1160, 132] width 129 height 129
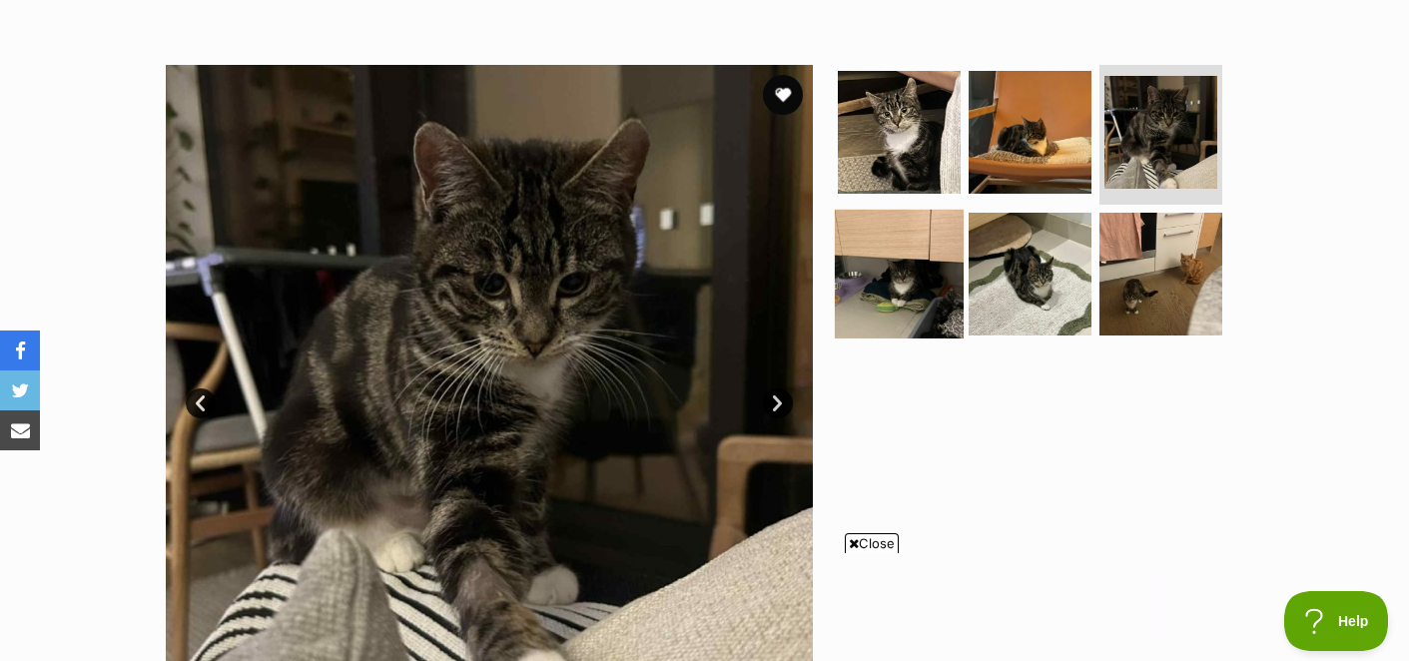
click at [881, 294] on img at bounding box center [899, 273] width 129 height 129
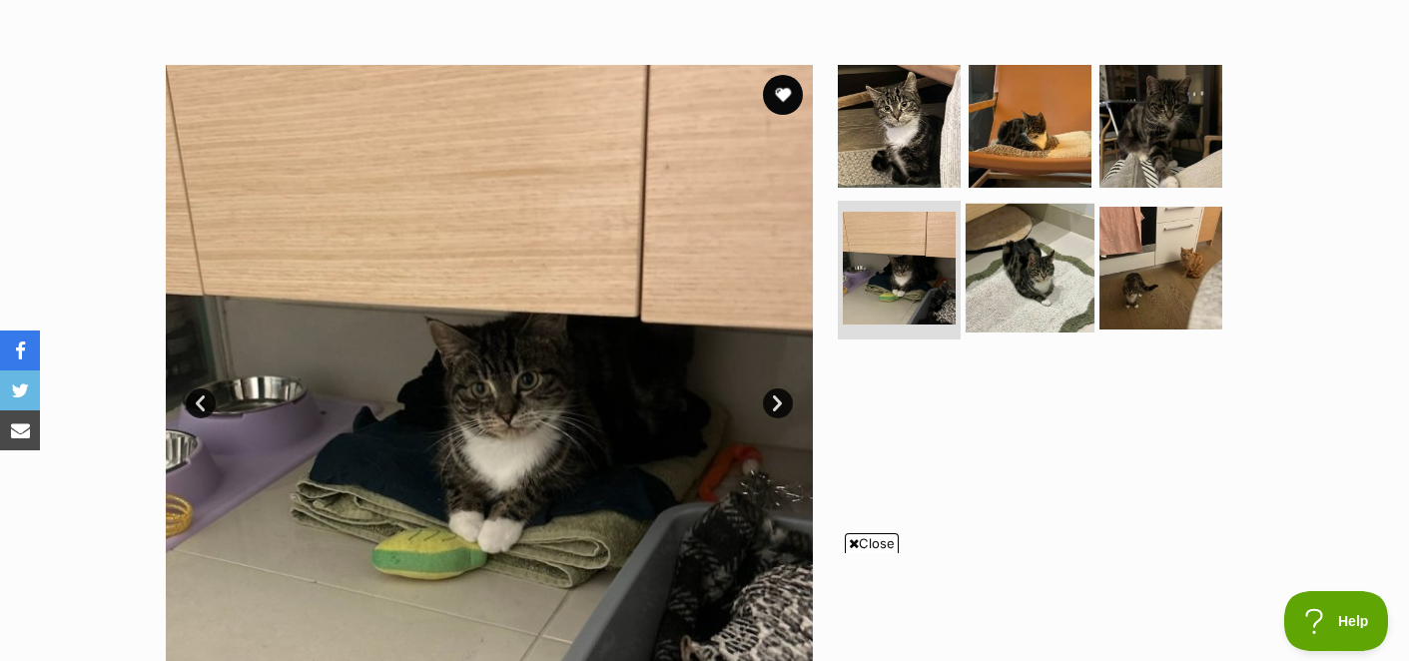
click at [990, 258] on img at bounding box center [1029, 267] width 129 height 129
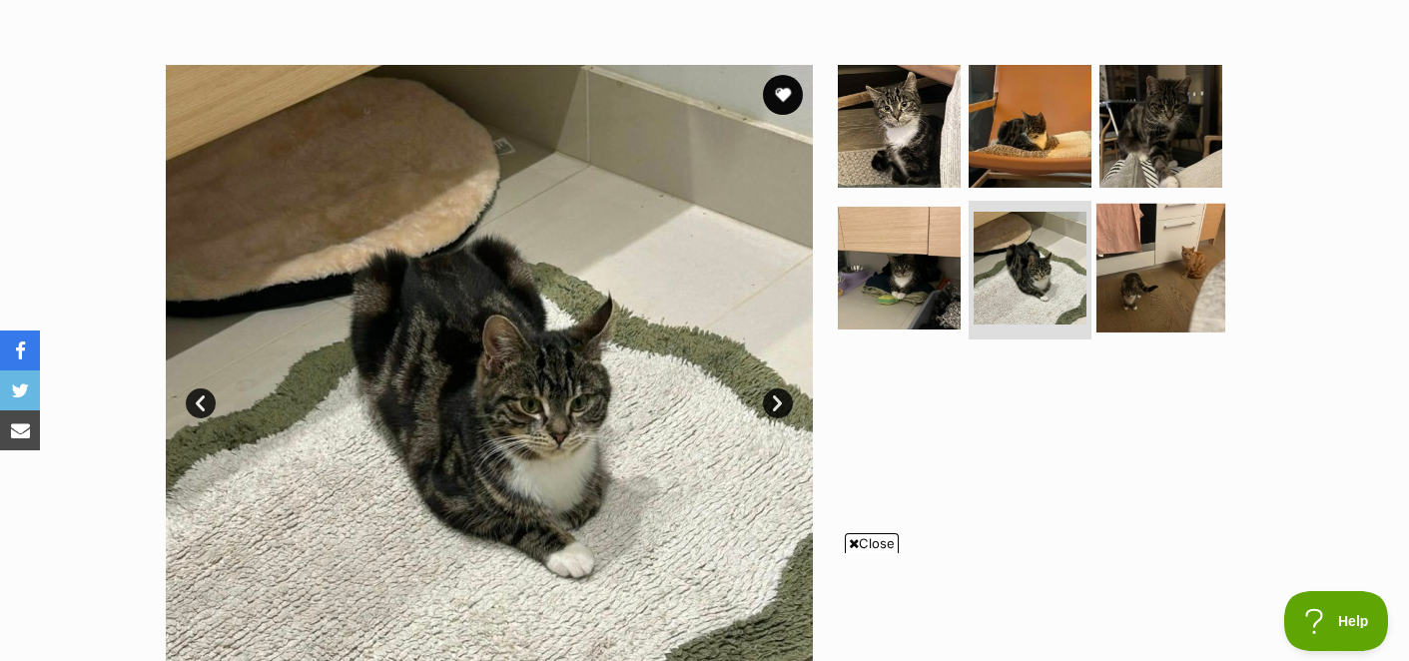
click at [1144, 238] on img at bounding box center [1160, 267] width 129 height 129
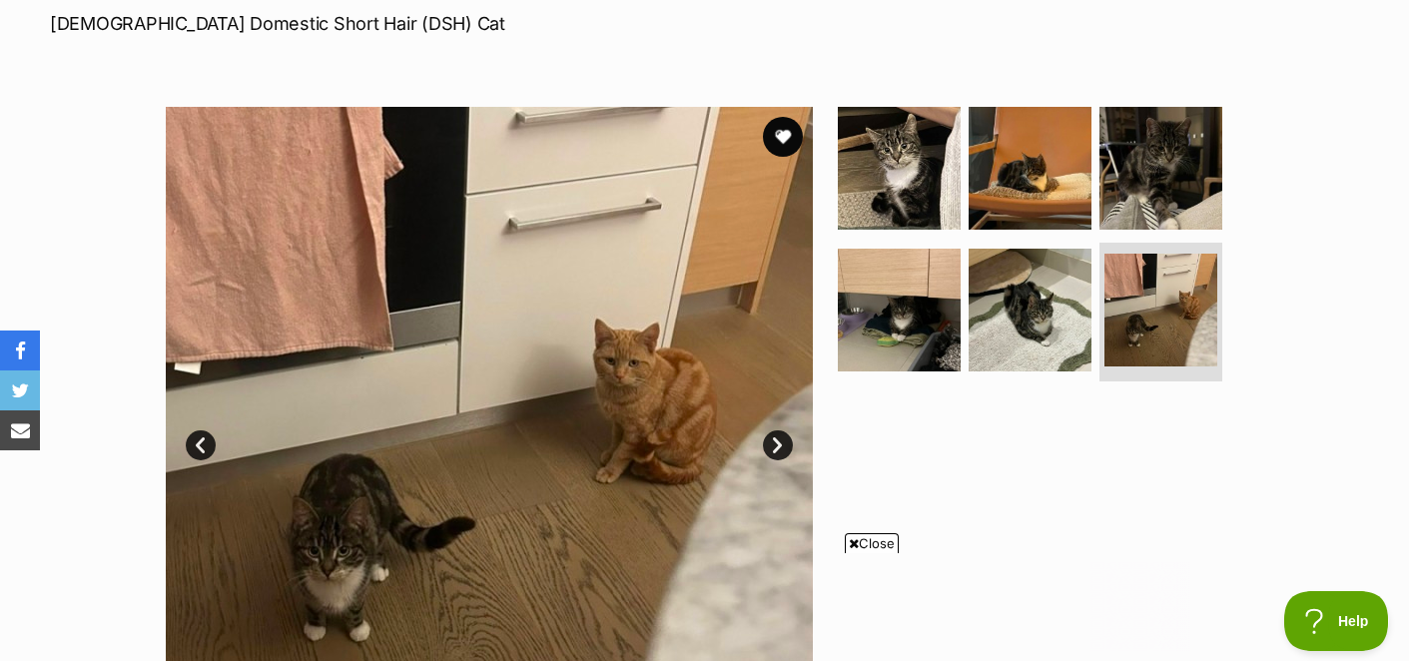
scroll to position [301, 0]
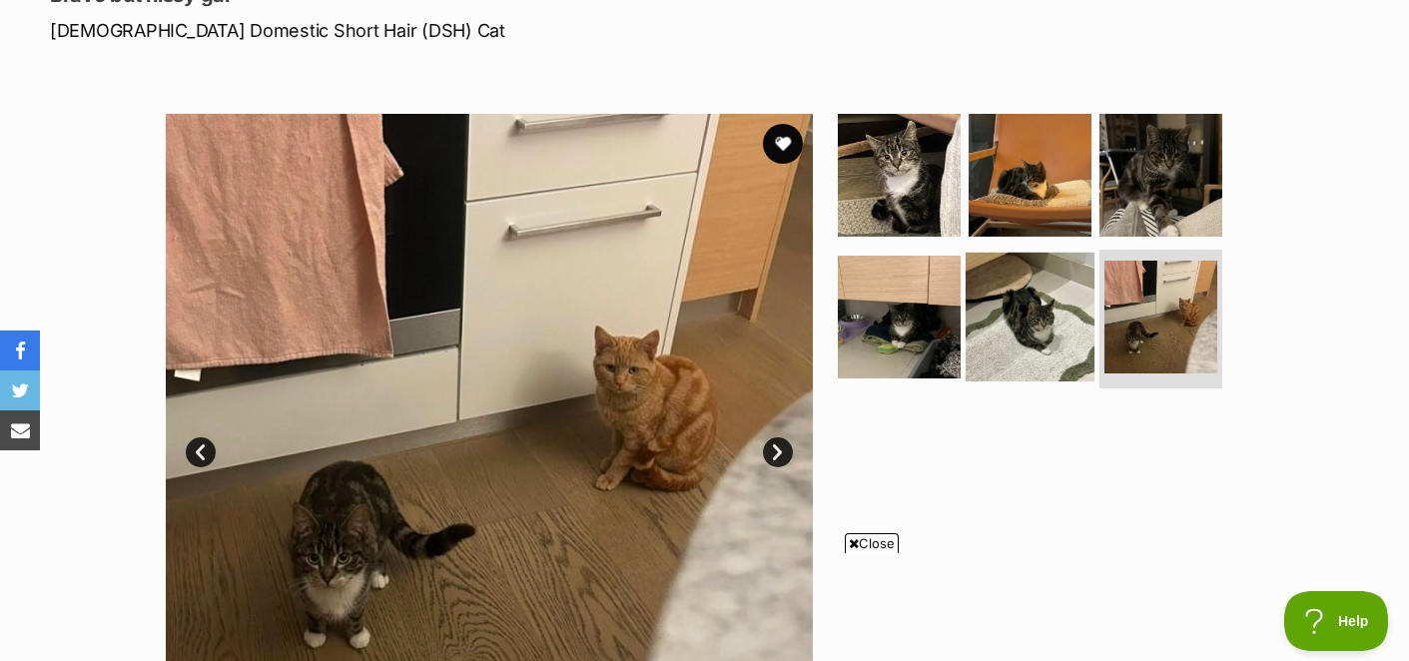
click at [1028, 300] on img at bounding box center [1029, 316] width 129 height 129
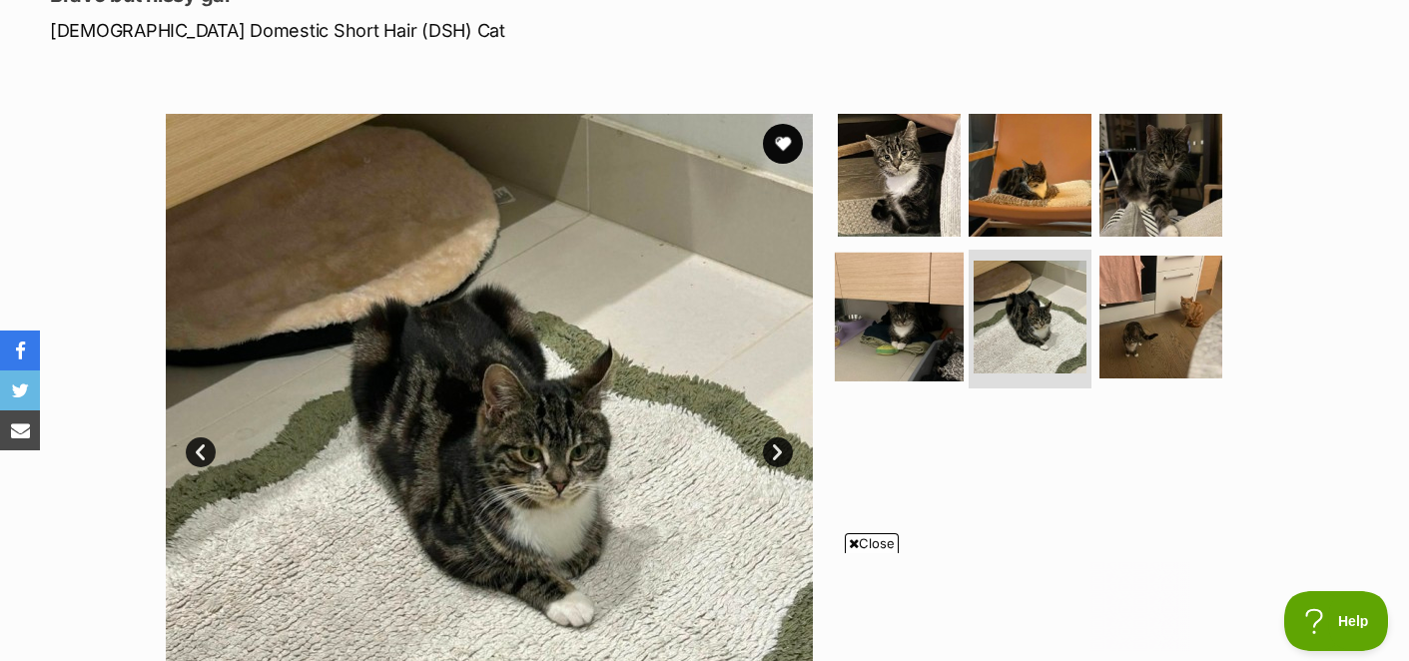
click at [897, 314] on img at bounding box center [899, 316] width 129 height 129
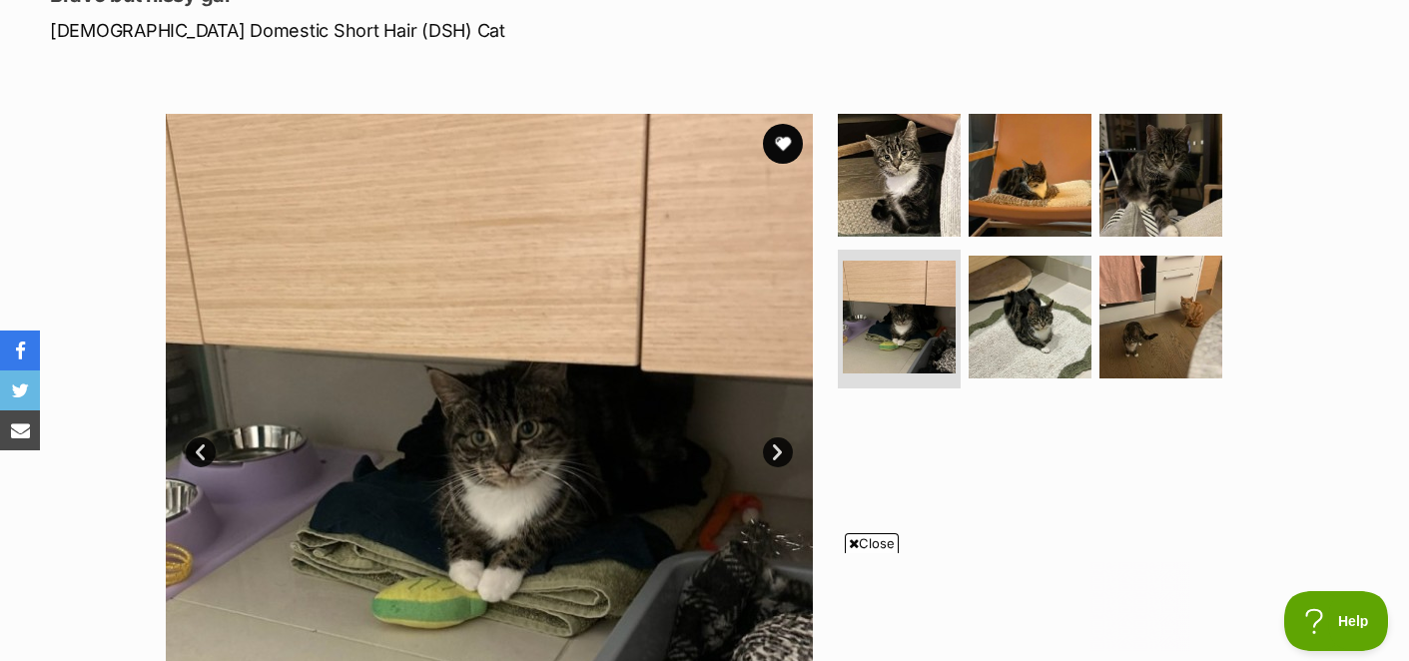
scroll to position [0, 0]
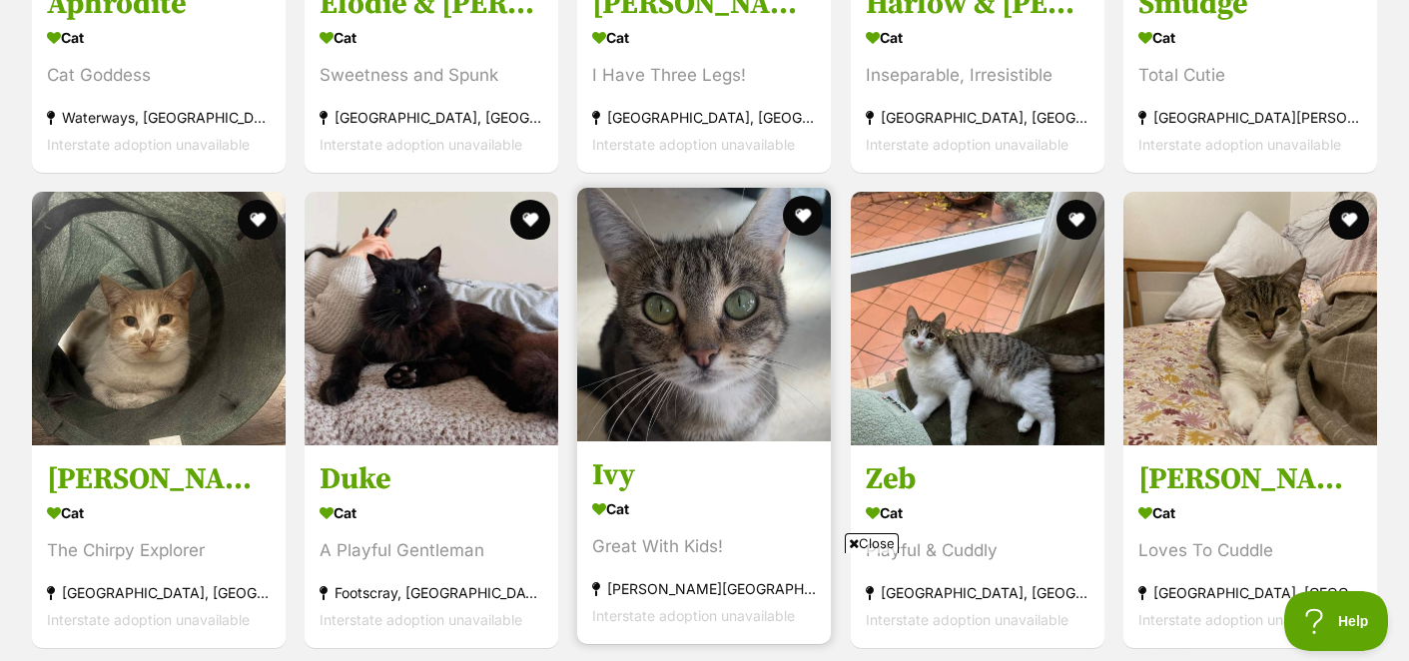
scroll to position [2592, 0]
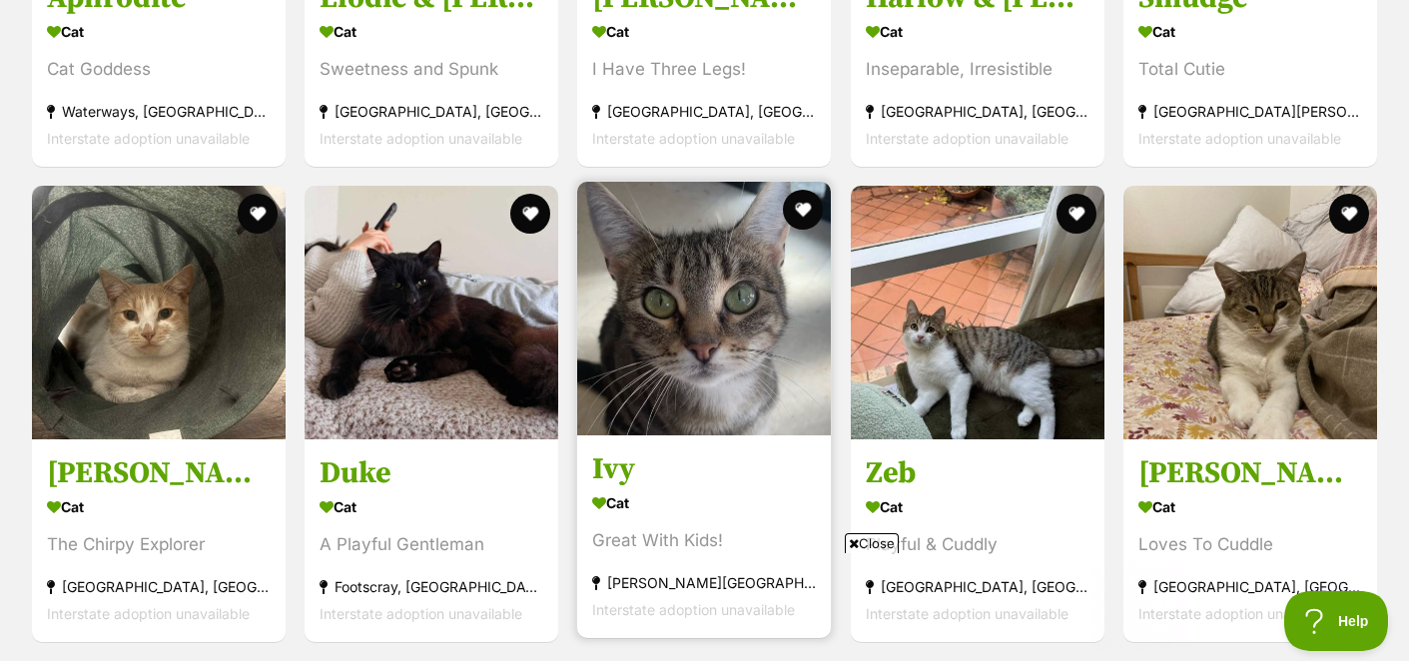
click at [701, 301] on img at bounding box center [704, 309] width 254 height 254
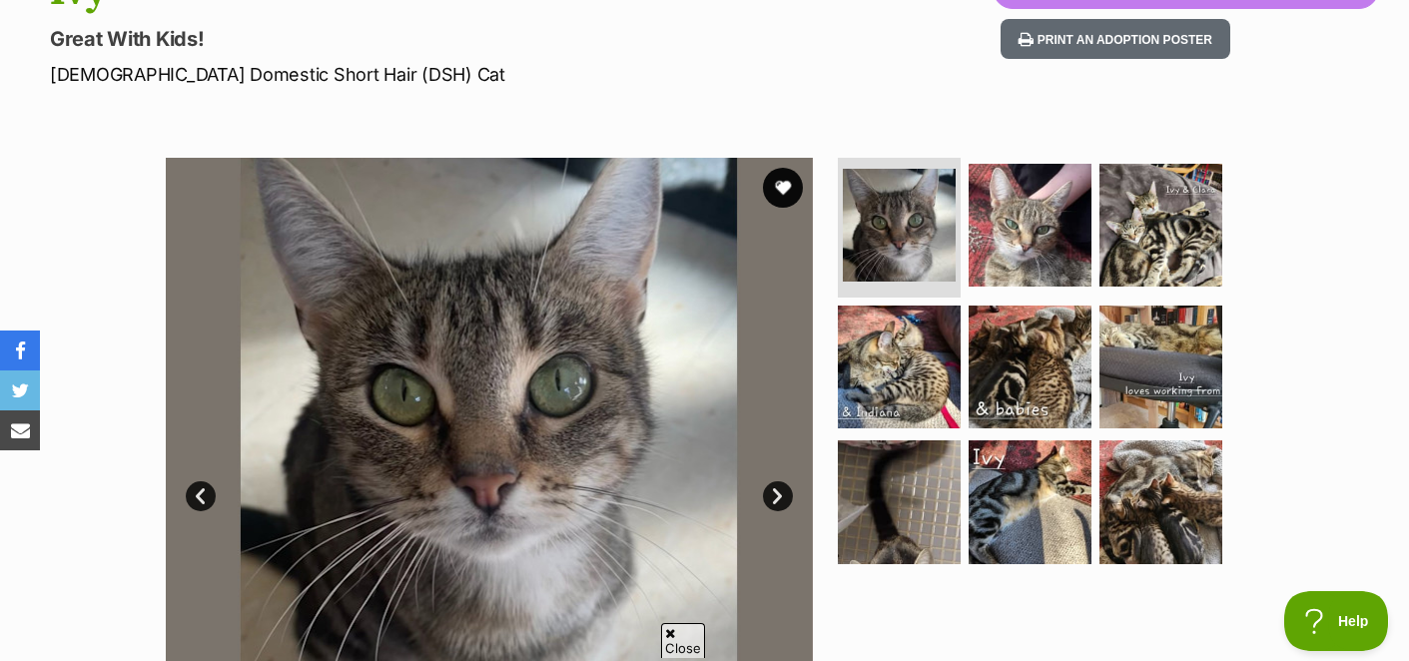
scroll to position [267, 0]
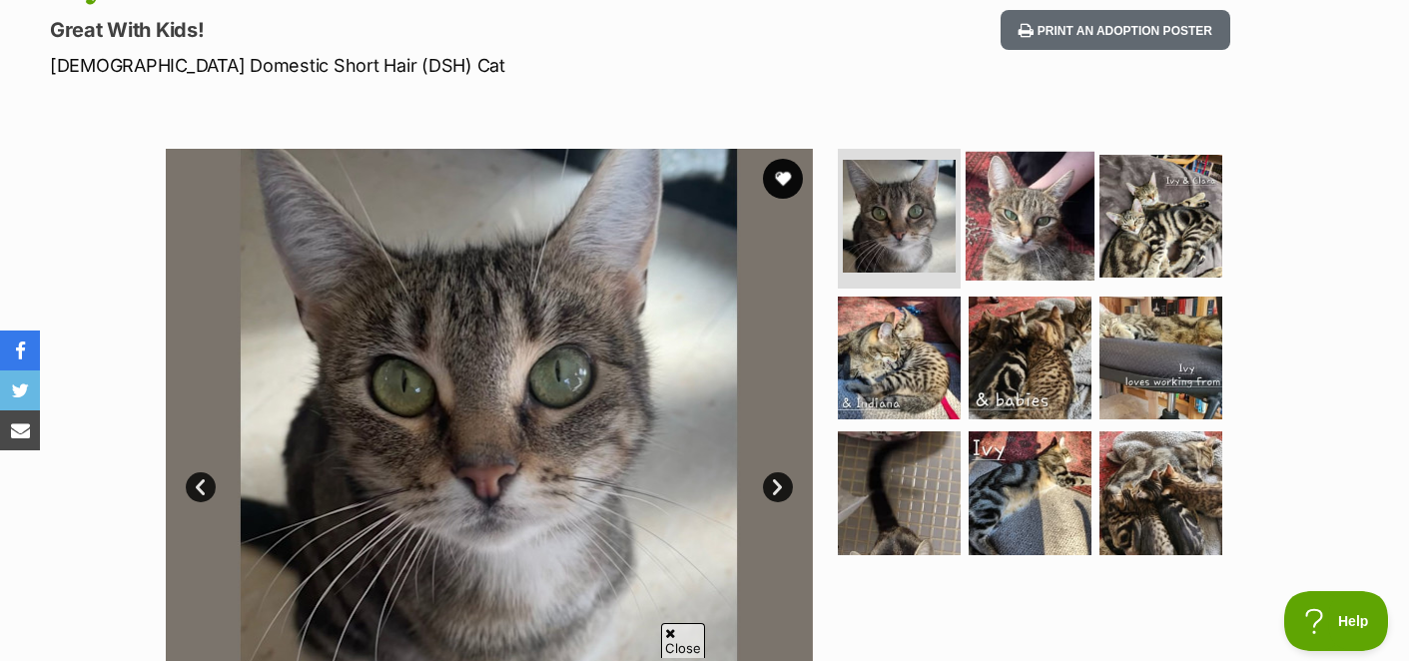
click at [1023, 240] on img at bounding box center [1029, 216] width 129 height 129
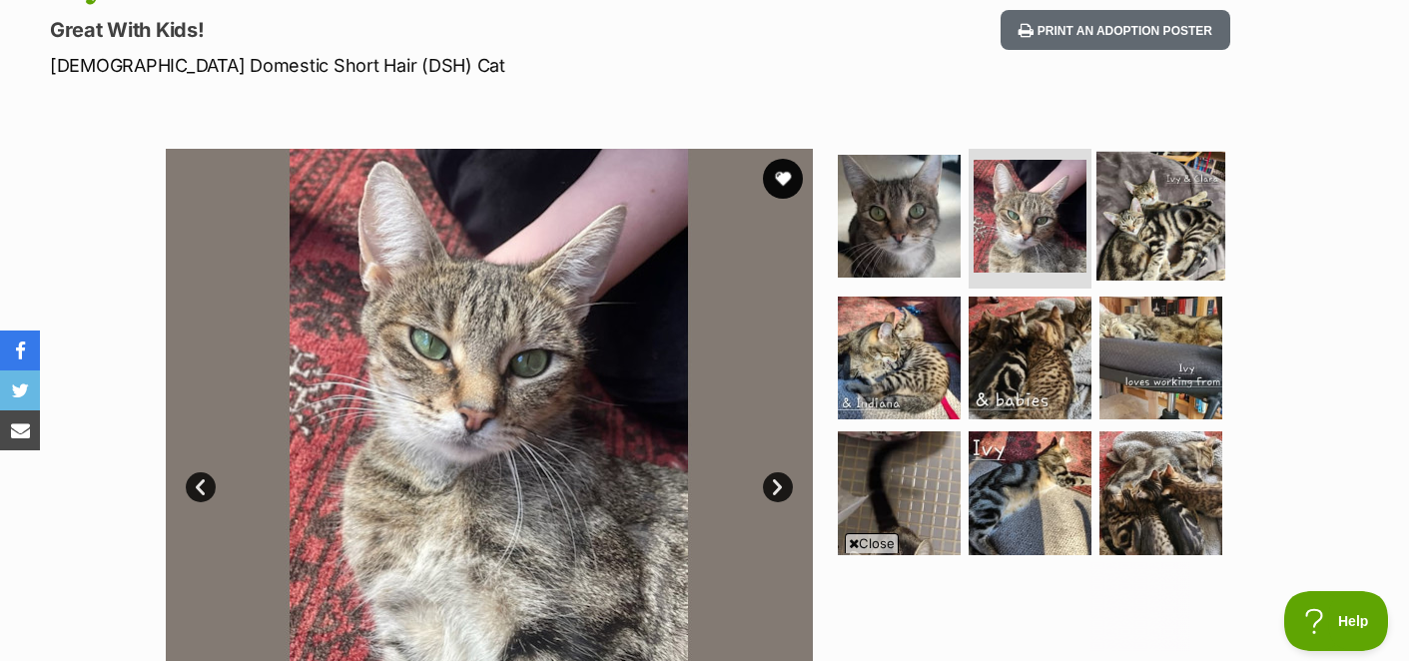
scroll to position [0, 0]
click at [1126, 216] on img at bounding box center [1160, 216] width 129 height 129
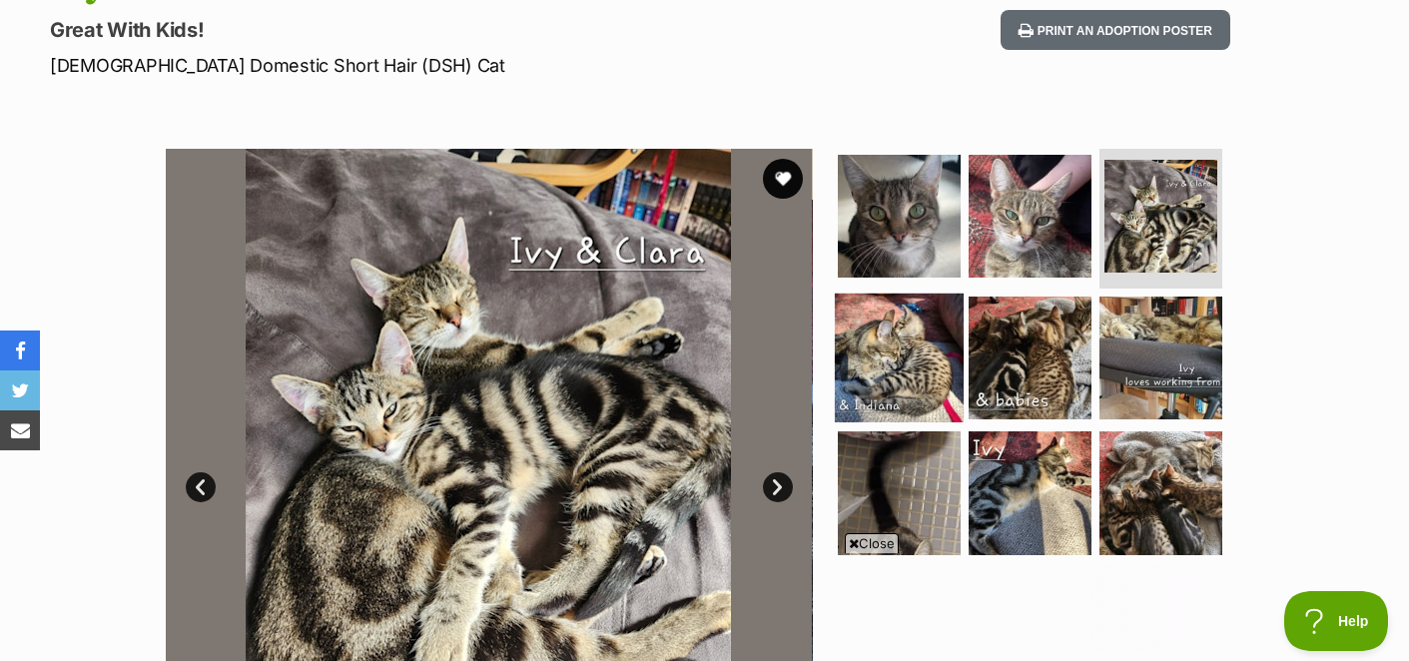
click at [882, 341] on img at bounding box center [899, 357] width 129 height 129
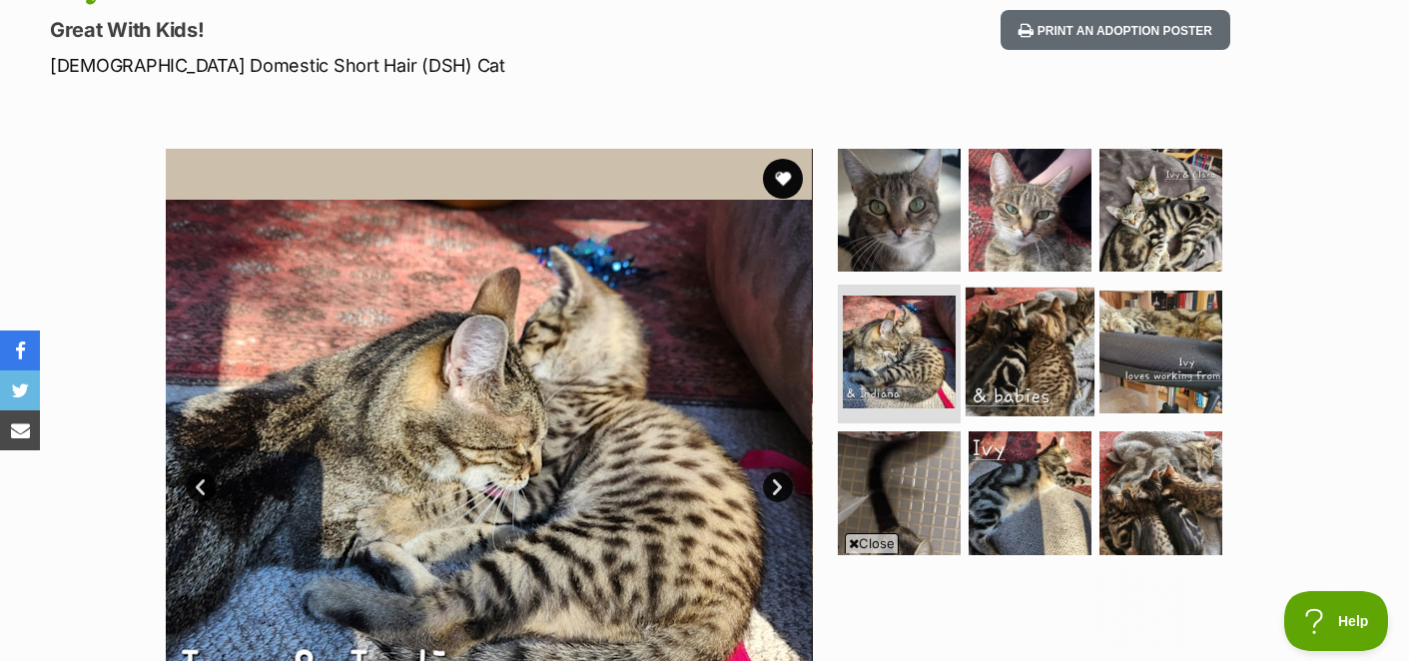
click at [976, 345] on img at bounding box center [1029, 351] width 129 height 129
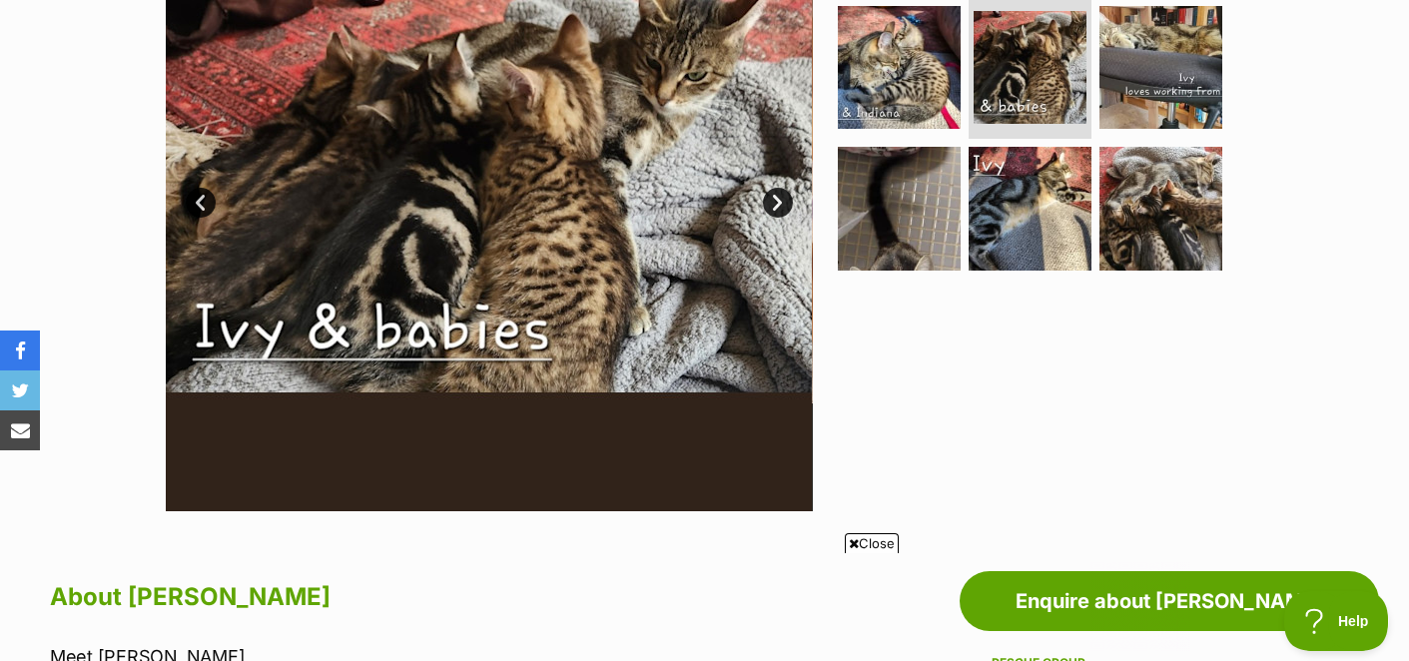
scroll to position [550, 0]
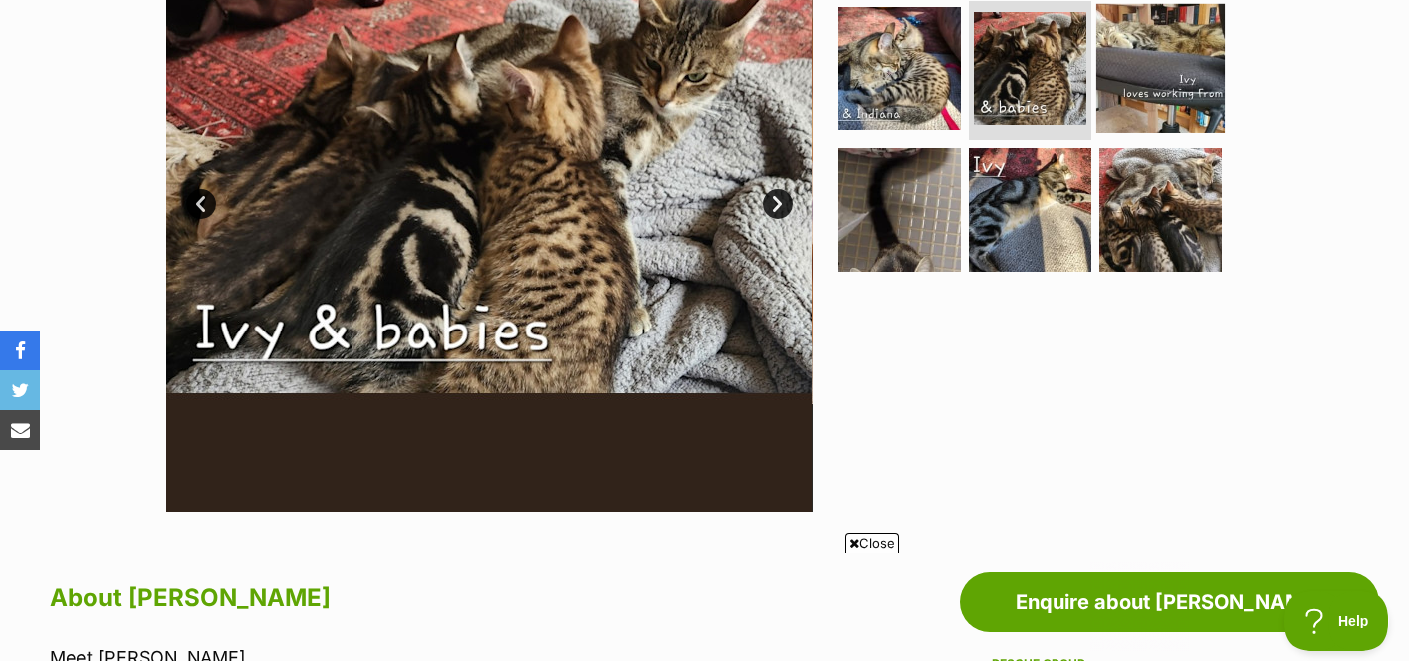
click at [1164, 87] on img at bounding box center [1160, 67] width 129 height 129
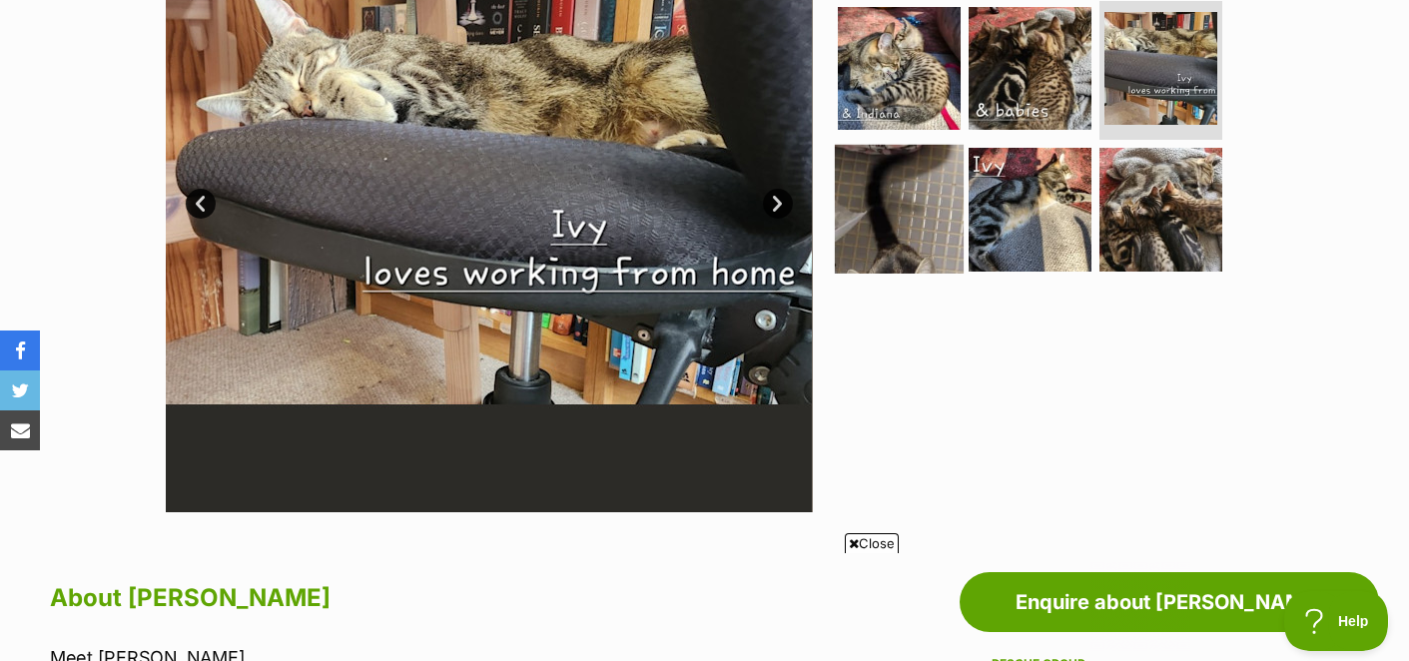
click at [899, 213] on img at bounding box center [899, 209] width 129 height 129
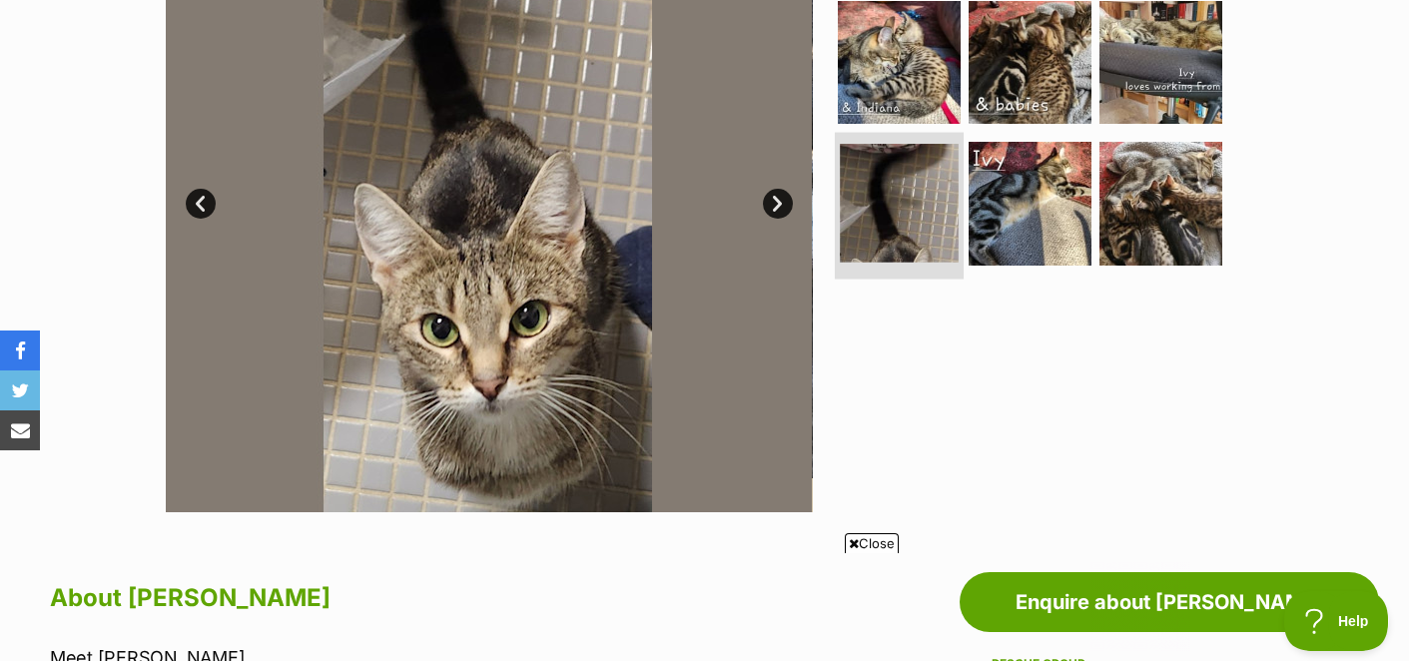
scroll to position [0, 0]
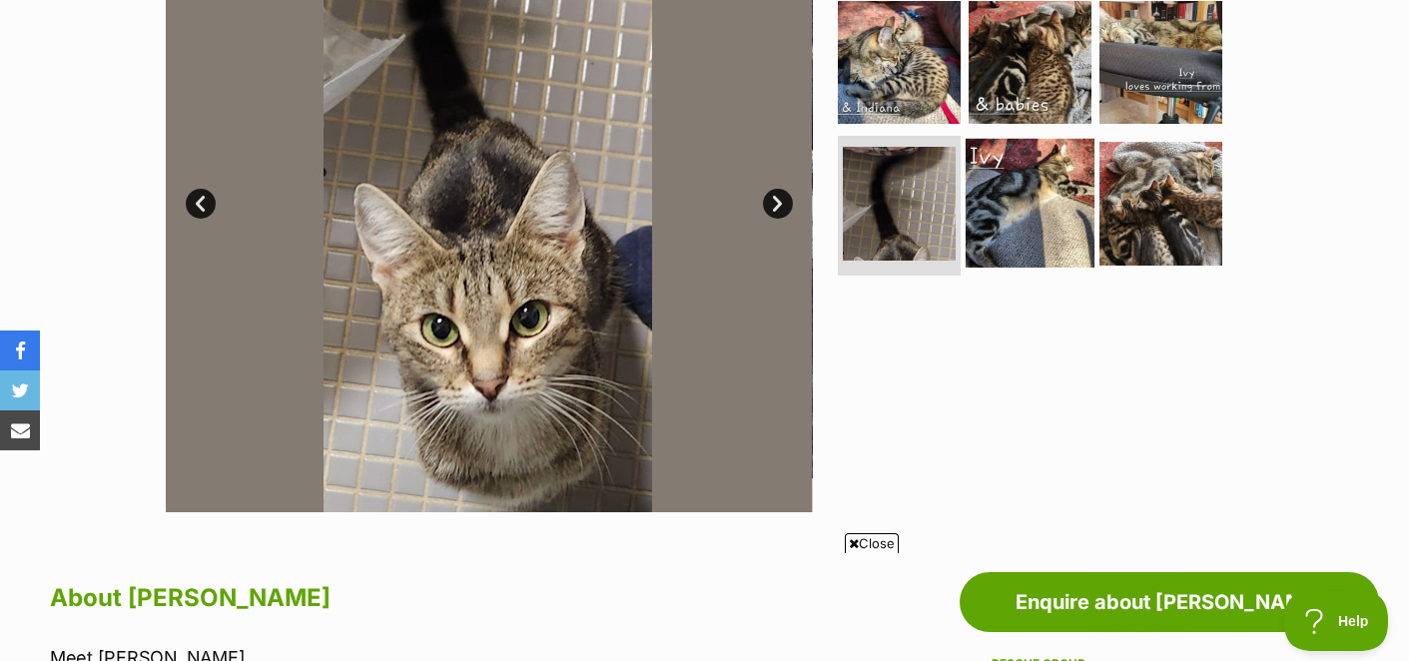
click at [1033, 178] on img at bounding box center [1029, 203] width 129 height 129
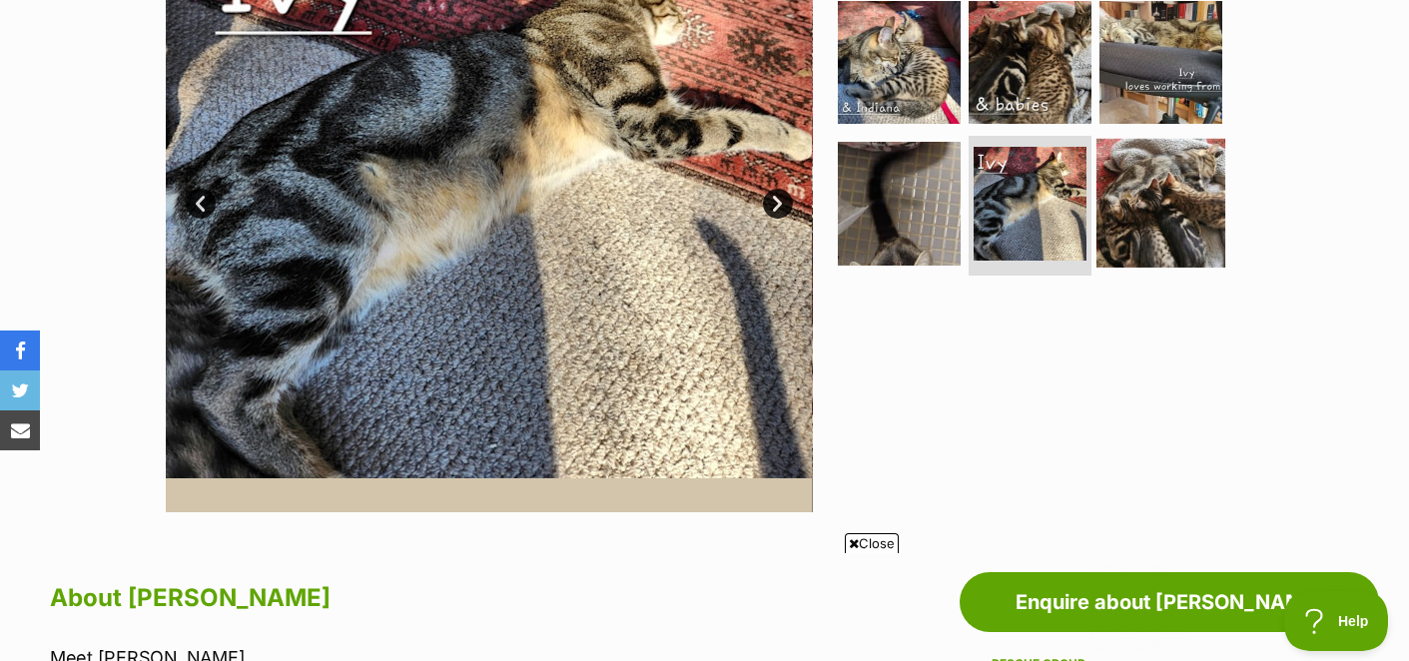
click at [1179, 195] on img at bounding box center [1160, 203] width 129 height 129
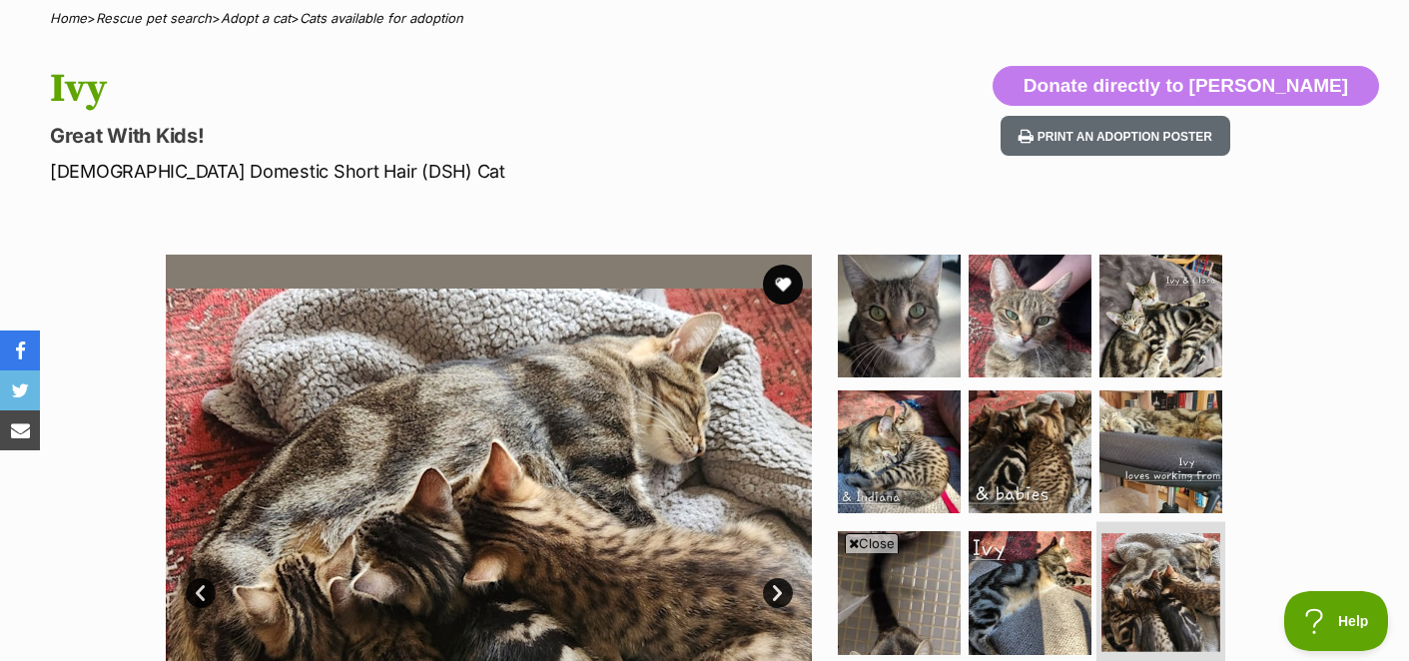
scroll to position [163, 0]
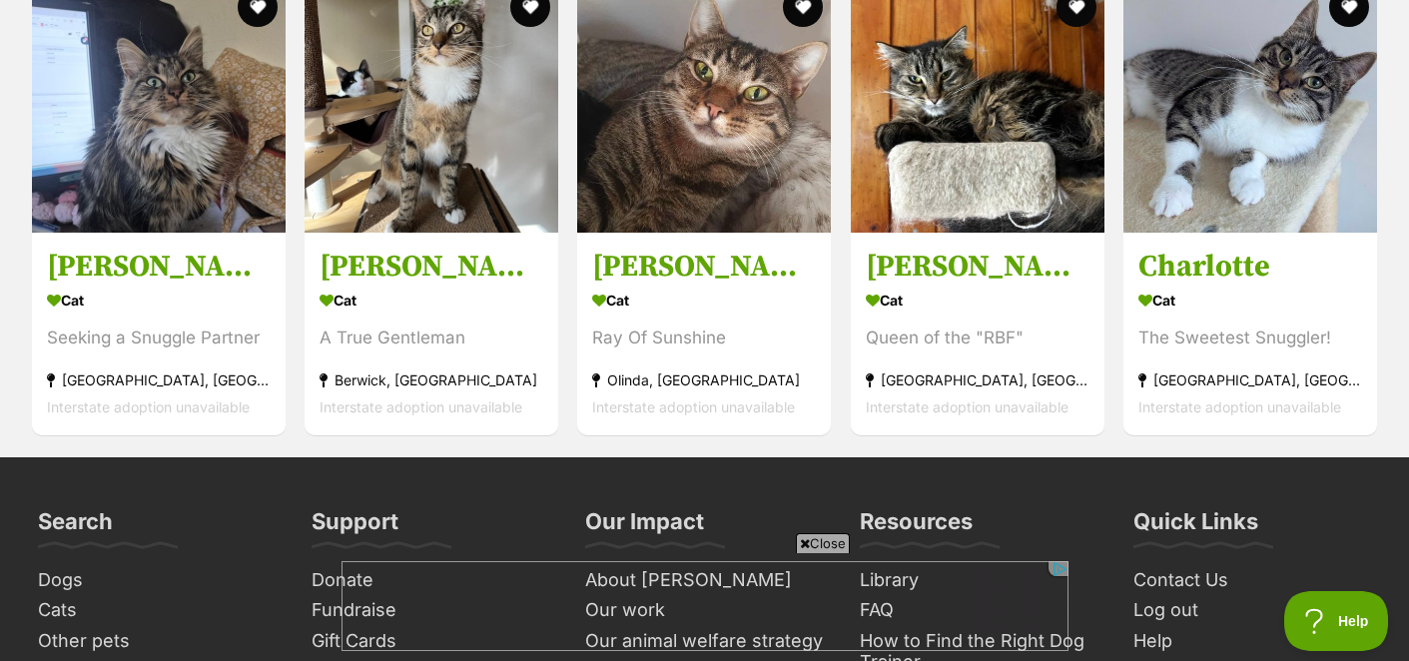
scroll to position [5165, 0]
